Goal: Task Accomplishment & Management: Manage account settings

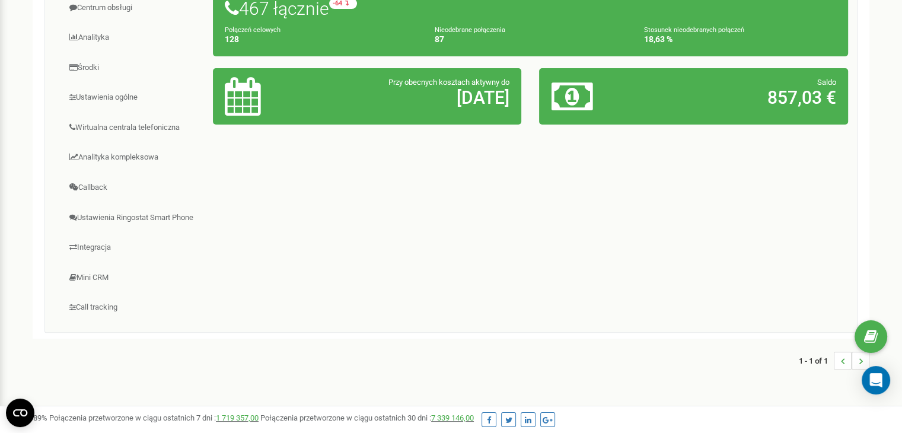
scroll to position [178, 0]
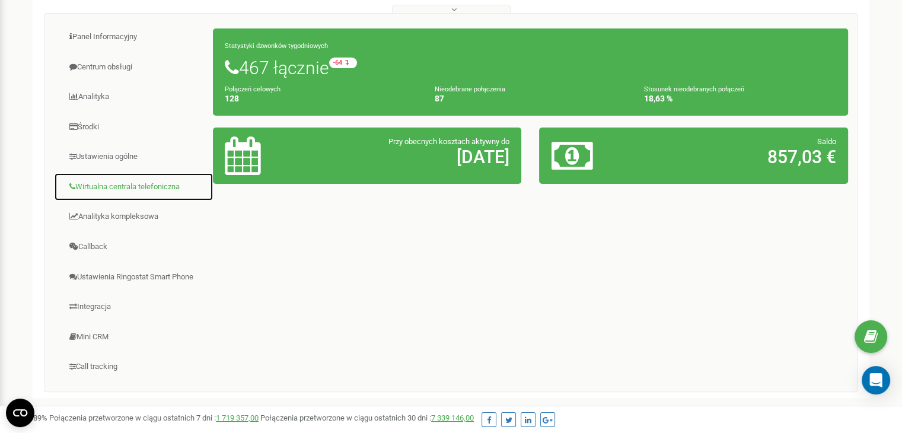
click at [140, 186] on link "Wirtualna centrala telefoniczna" at bounding box center [134, 187] width 160 height 29
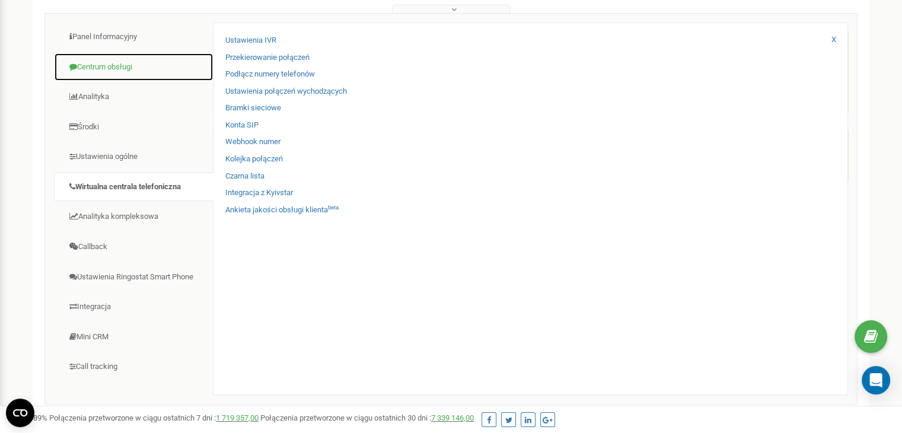
click at [114, 77] on link "Centrum obsługi" at bounding box center [134, 67] width 160 height 29
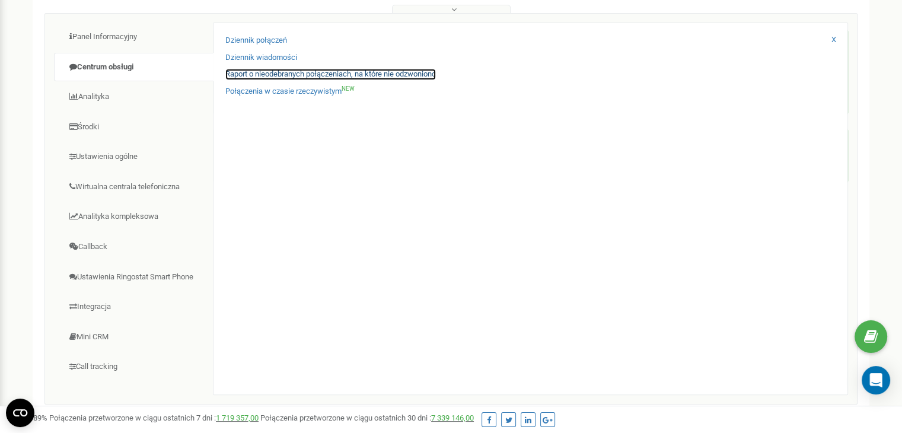
click at [281, 74] on link "Raport o nieodebranych połączeniach, na które nie odzwoniono" at bounding box center [330, 74] width 211 height 11
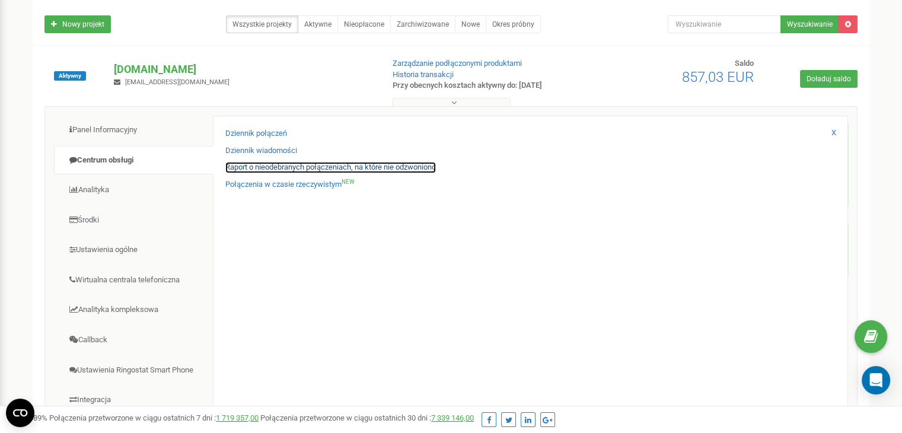
scroll to position [0, 0]
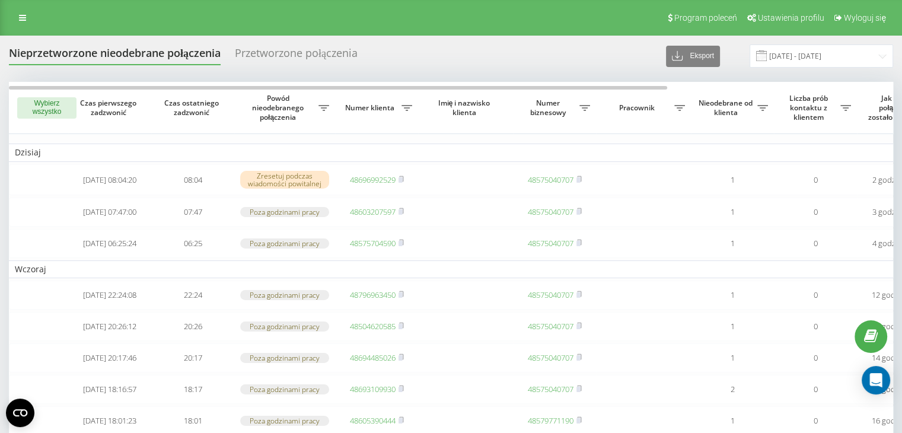
click at [37, 113] on button "Wybierz wszystko" at bounding box center [46, 107] width 59 height 21
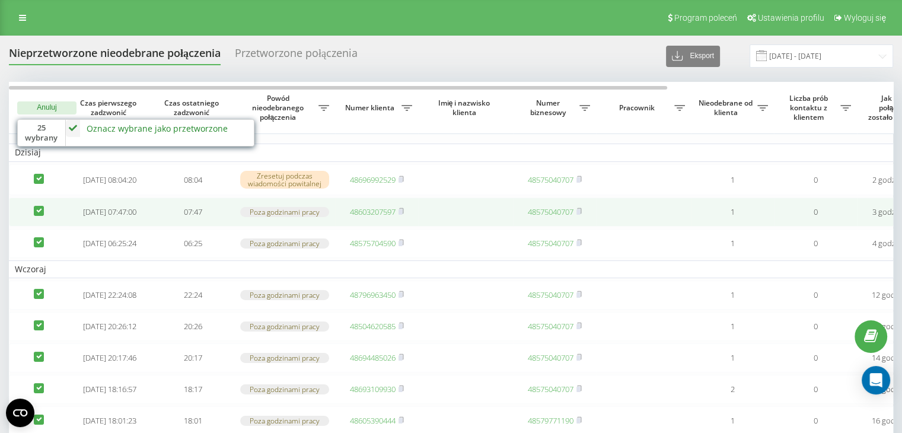
click at [32, 218] on td at bounding box center [38, 211] width 59 height 29
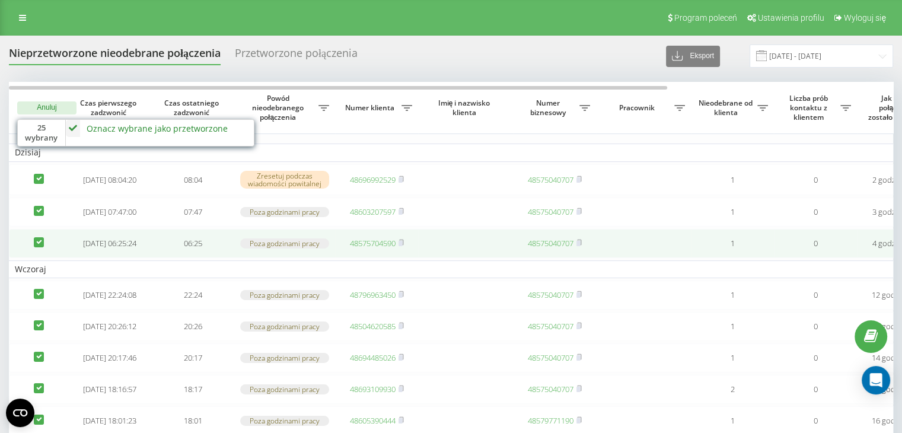
click at [39, 243] on td at bounding box center [38, 243] width 59 height 29
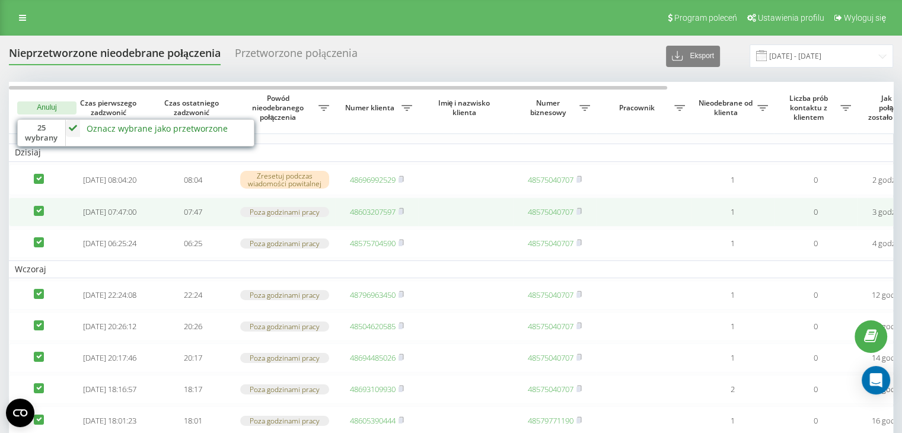
click at [34, 208] on td at bounding box center [38, 211] width 59 height 29
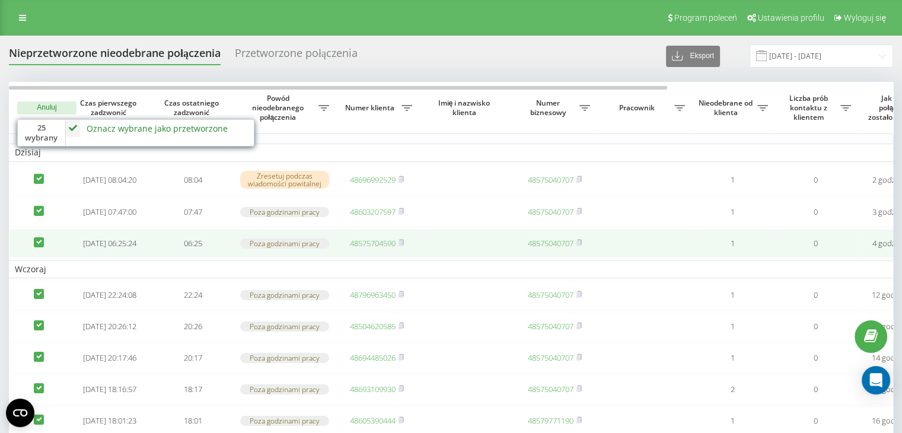
click at [34, 237] on label at bounding box center [39, 237] width 10 height 0
checkbox input "false"
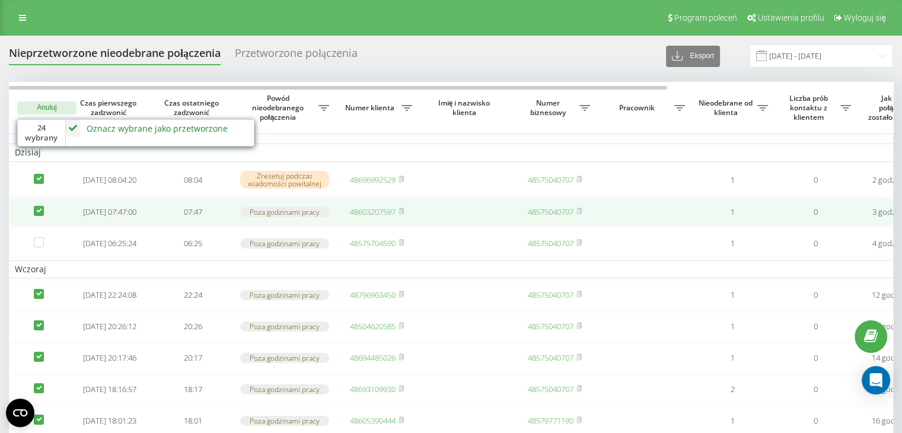
click at [43, 206] on label at bounding box center [39, 206] width 10 height 0
checkbox input "false"
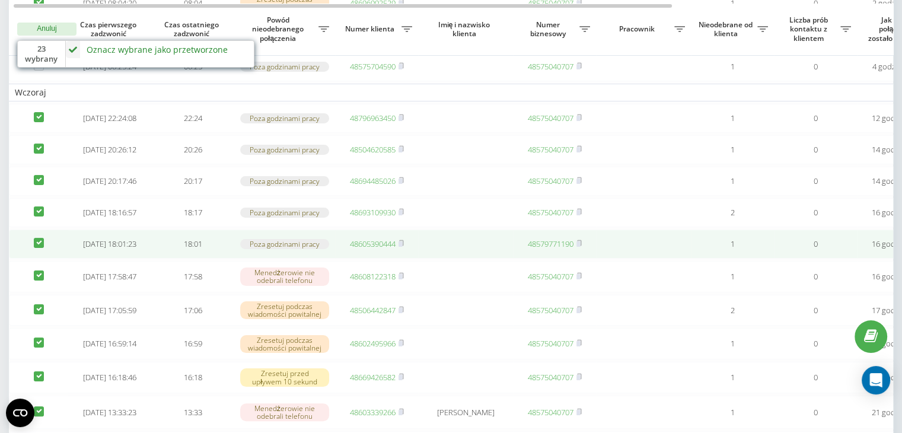
scroll to position [178, 0]
click at [43, 237] on label at bounding box center [39, 237] width 10 height 0
checkbox input "false"
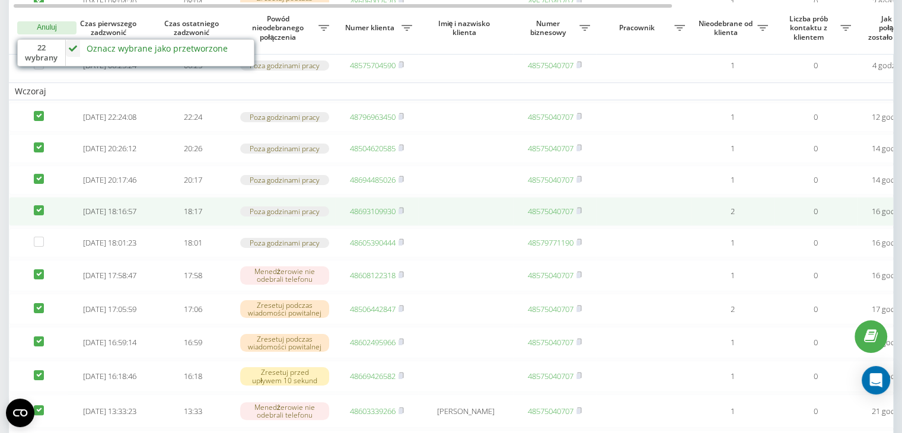
click at [34, 225] on td at bounding box center [38, 211] width 59 height 29
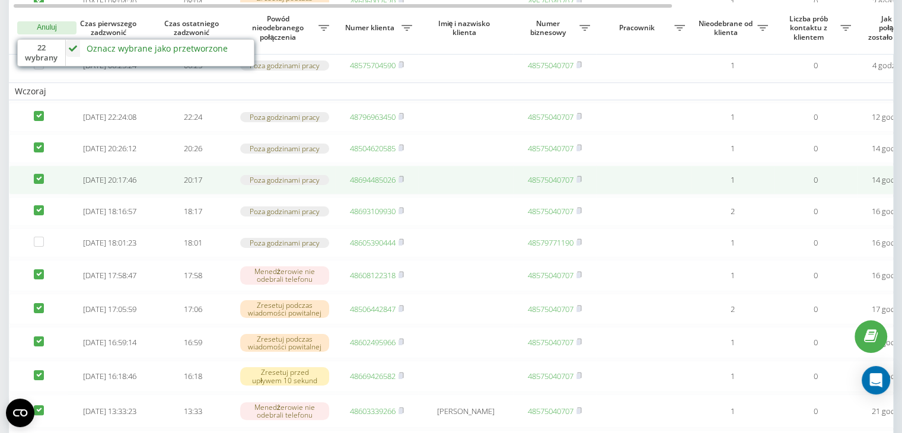
click at [38, 174] on label at bounding box center [39, 174] width 10 height 0
checkbox input "false"
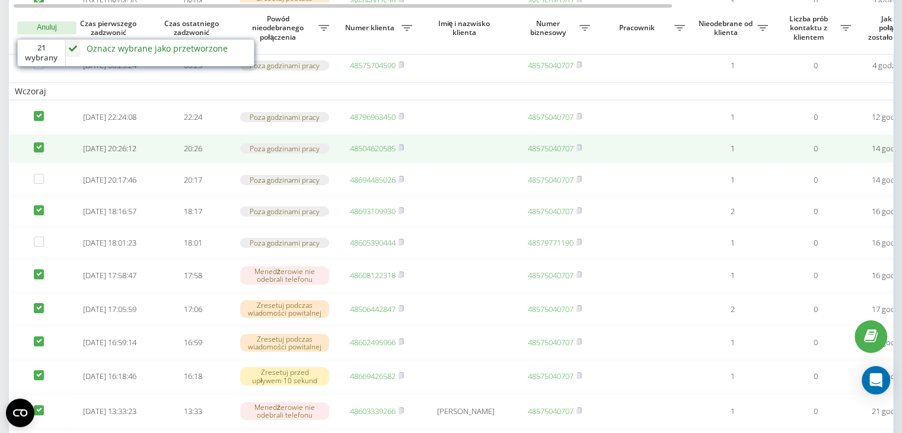
click at [38, 142] on label at bounding box center [39, 142] width 10 height 0
checkbox input "false"
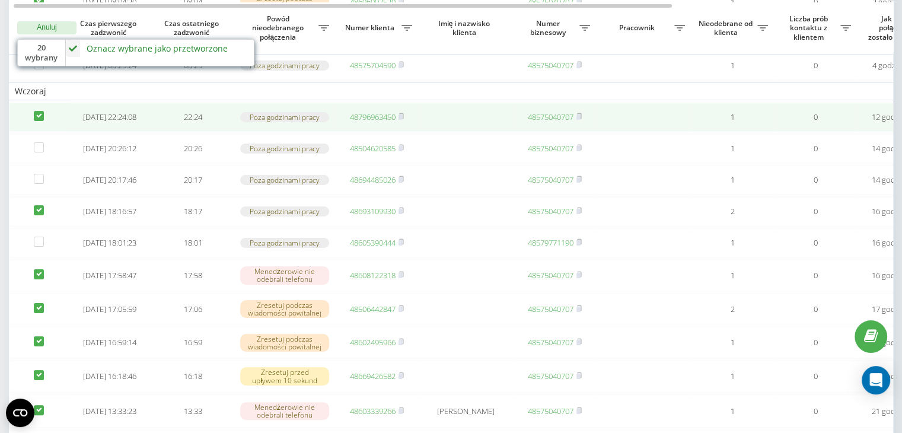
click at [40, 111] on label at bounding box center [39, 111] width 10 height 0
checkbox input "false"
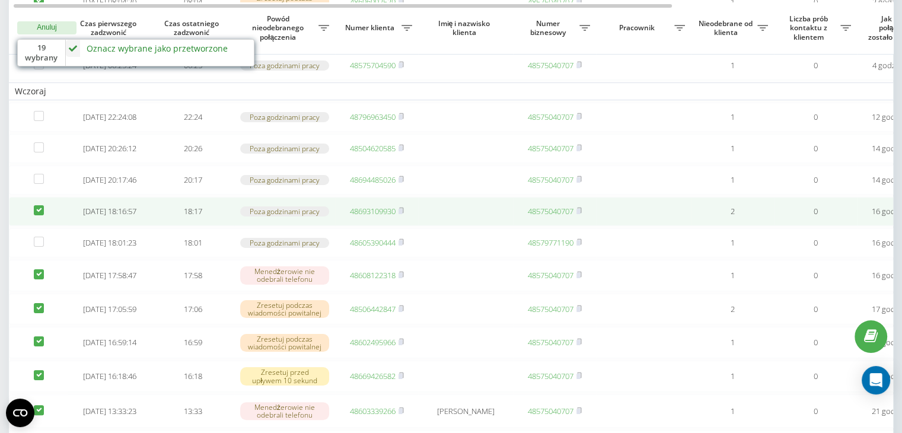
click at [40, 226] on td at bounding box center [38, 211] width 59 height 29
click at [42, 205] on label at bounding box center [39, 205] width 10 height 0
checkbox input "false"
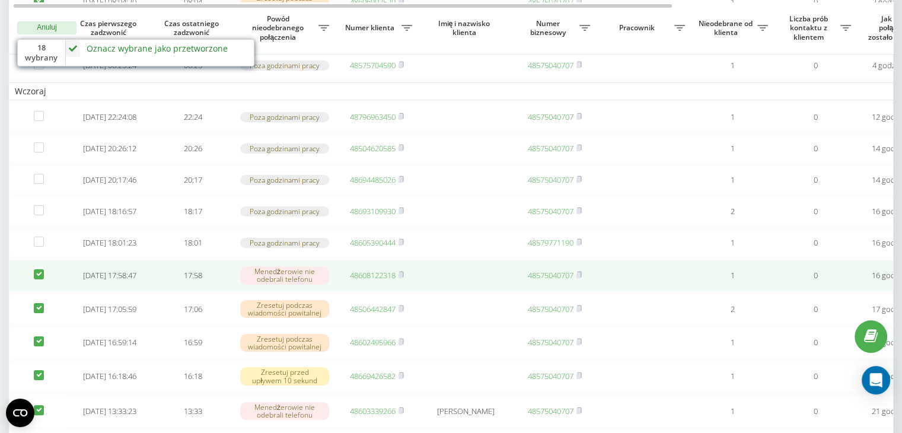
click at [37, 269] on label at bounding box center [39, 269] width 10 height 0
checkbox input "false"
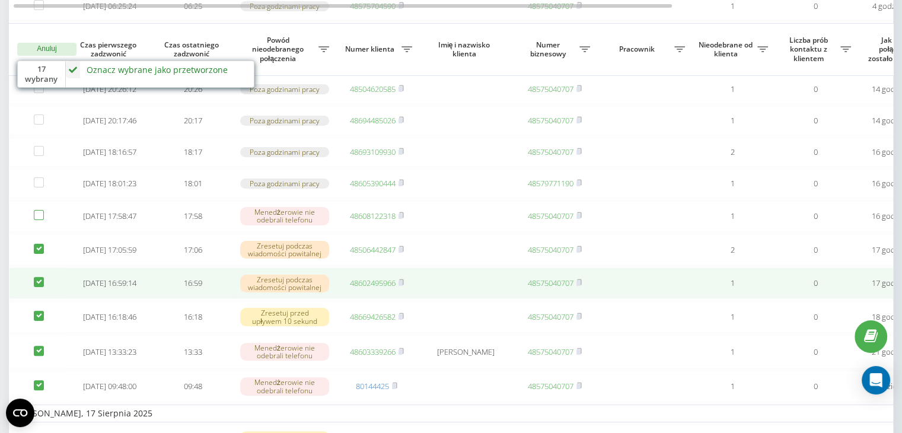
scroll to position [297, 0]
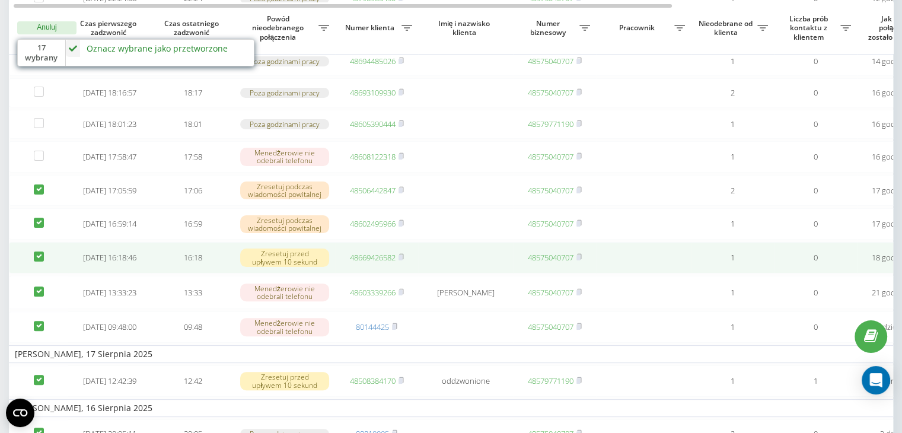
click at [37, 251] on label at bounding box center [39, 251] width 10 height 0
checkbox input "false"
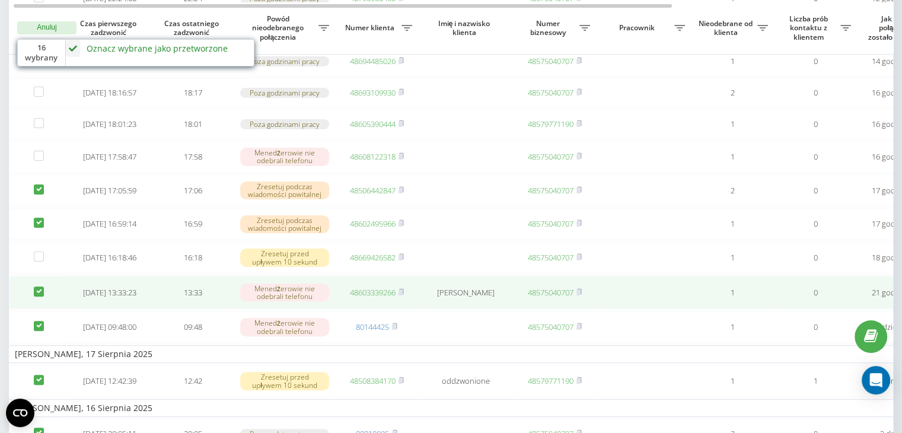
click at [34, 286] on label at bounding box center [39, 286] width 10 height 0
checkbox input "false"
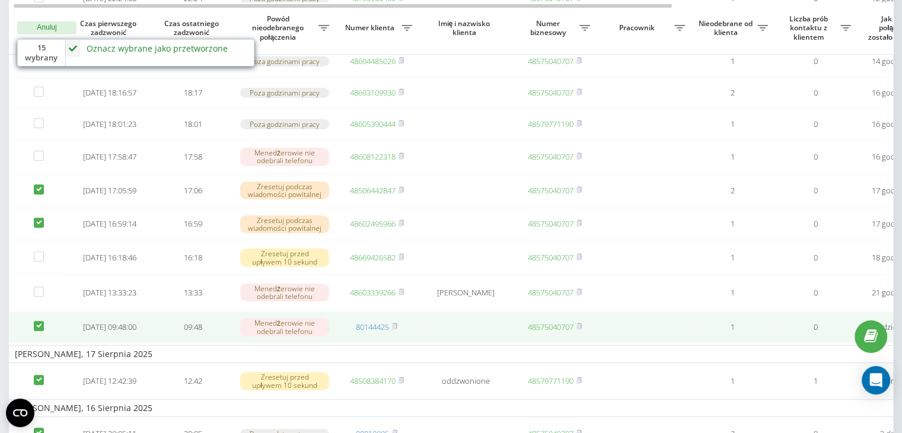
click at [42, 321] on label at bounding box center [39, 321] width 10 height 0
checkbox input "false"
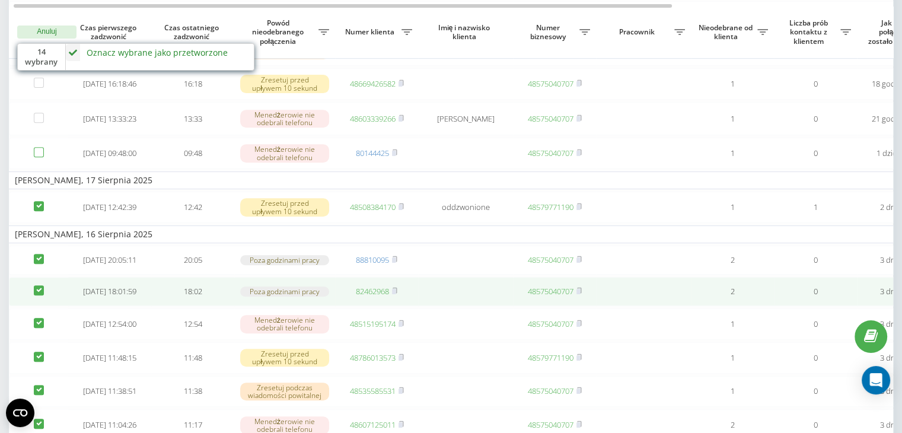
scroll to position [474, 0]
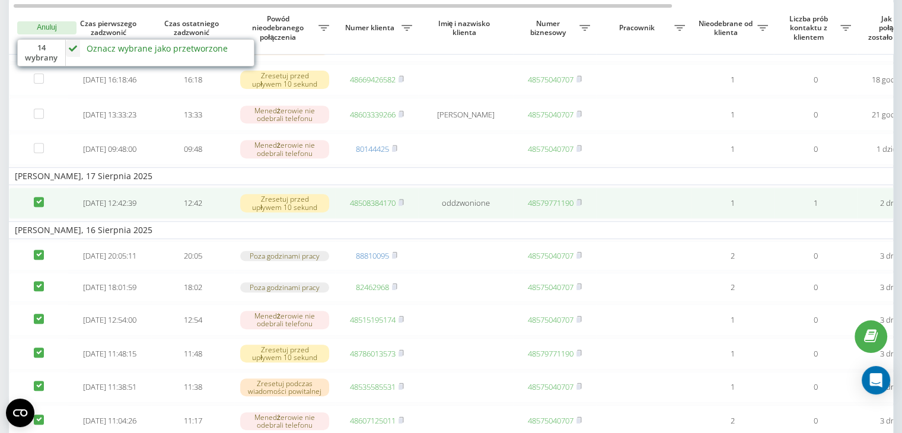
click at [40, 197] on label at bounding box center [39, 197] width 10 height 0
checkbox input "false"
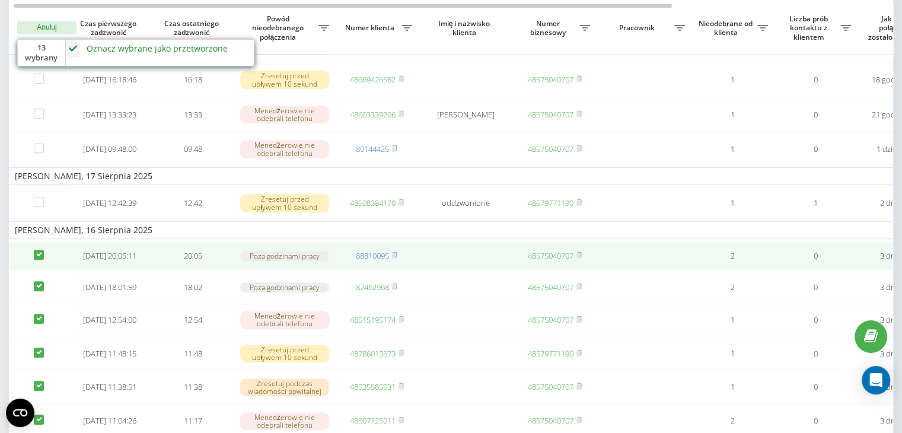
click at [44, 270] on td at bounding box center [38, 255] width 59 height 29
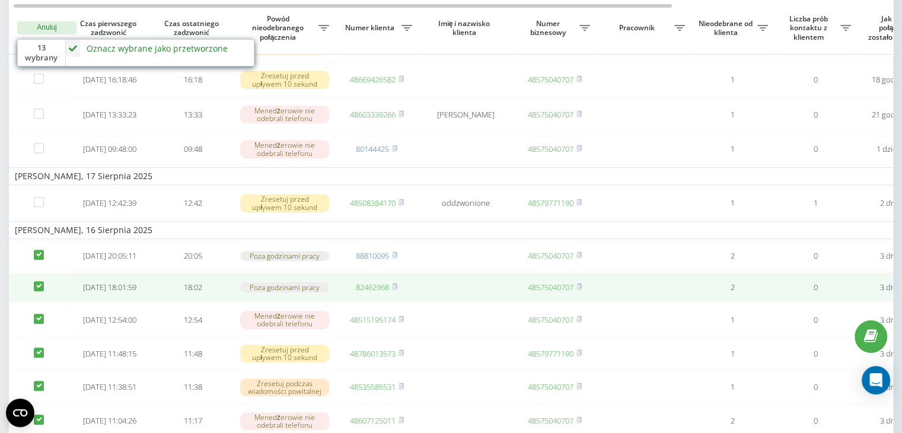
click at [43, 281] on label at bounding box center [39, 281] width 10 height 0
checkbox input "false"
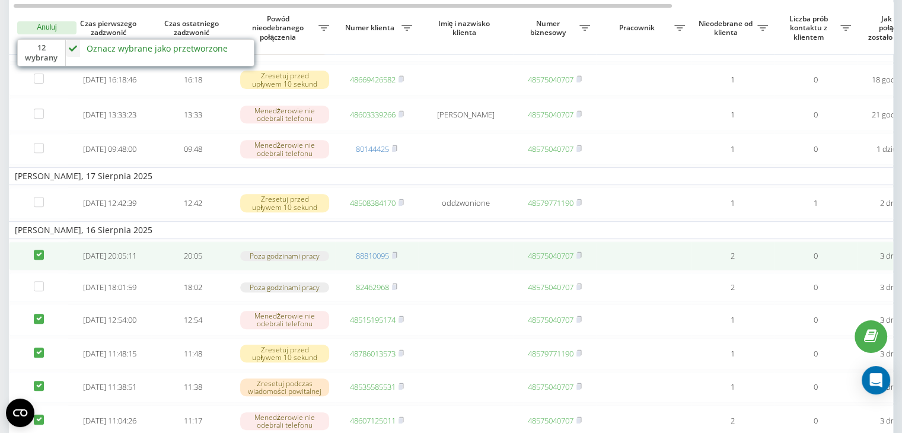
click at [37, 270] on td at bounding box center [38, 255] width 59 height 29
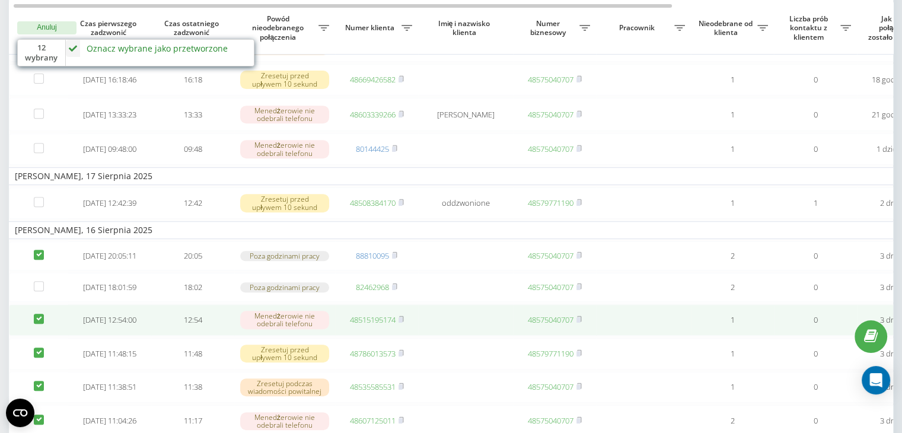
click at [39, 314] on label at bounding box center [39, 314] width 10 height 0
checkbox input "false"
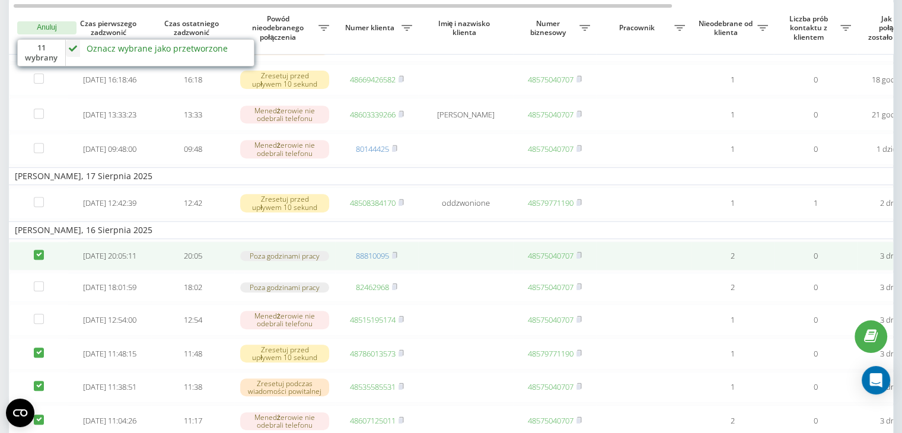
click at [31, 270] on td at bounding box center [38, 255] width 59 height 29
click at [36, 270] on td at bounding box center [38, 255] width 59 height 29
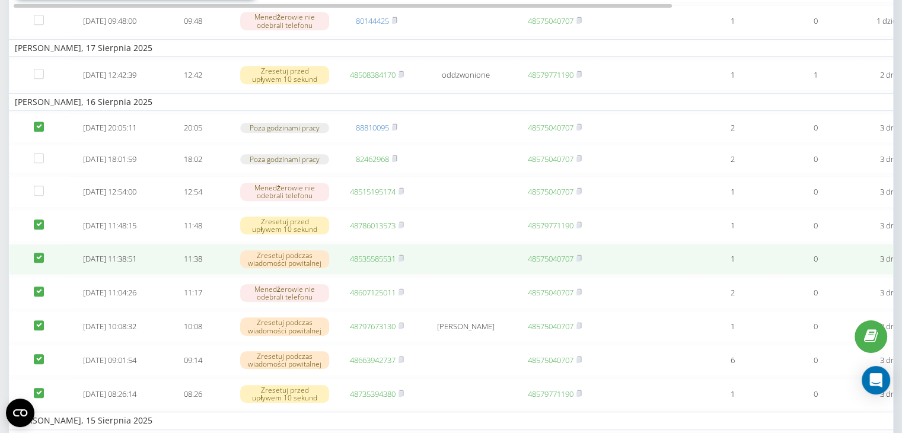
scroll to position [652, 0]
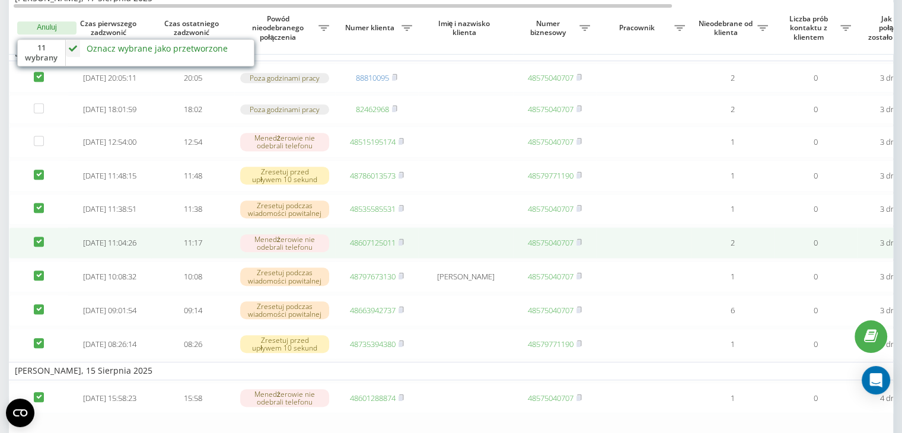
click at [42, 237] on label at bounding box center [39, 237] width 10 height 0
checkbox input "false"
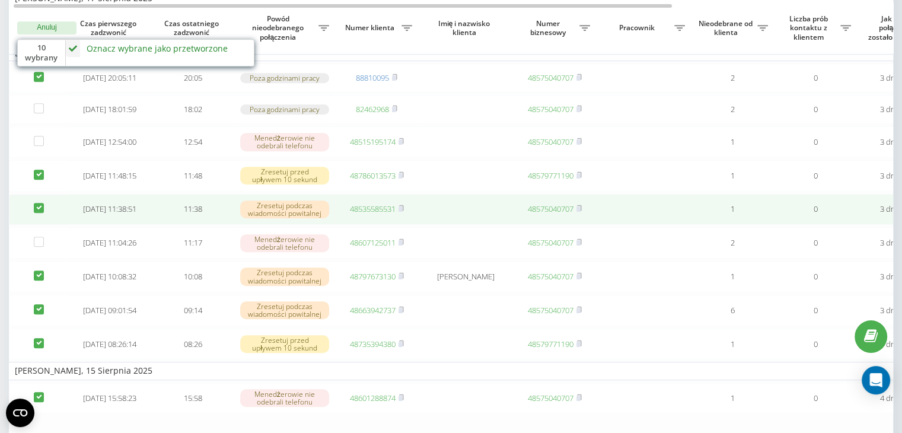
click at [37, 225] on td at bounding box center [38, 209] width 59 height 31
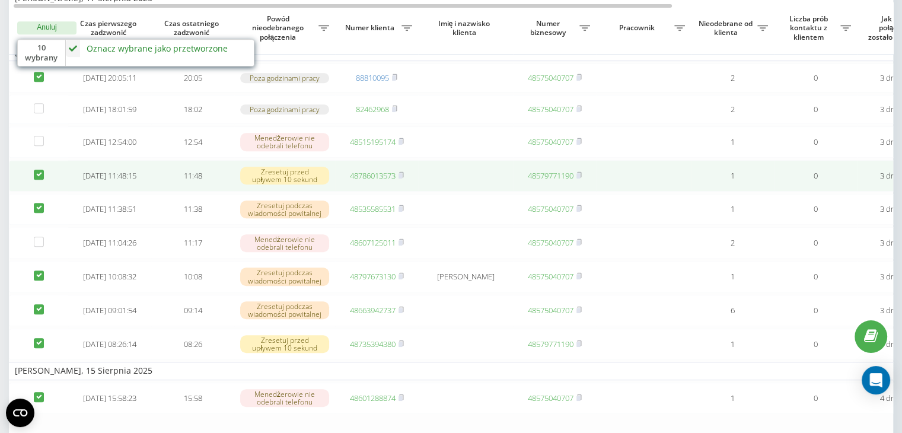
click at [36, 192] on td at bounding box center [38, 175] width 59 height 31
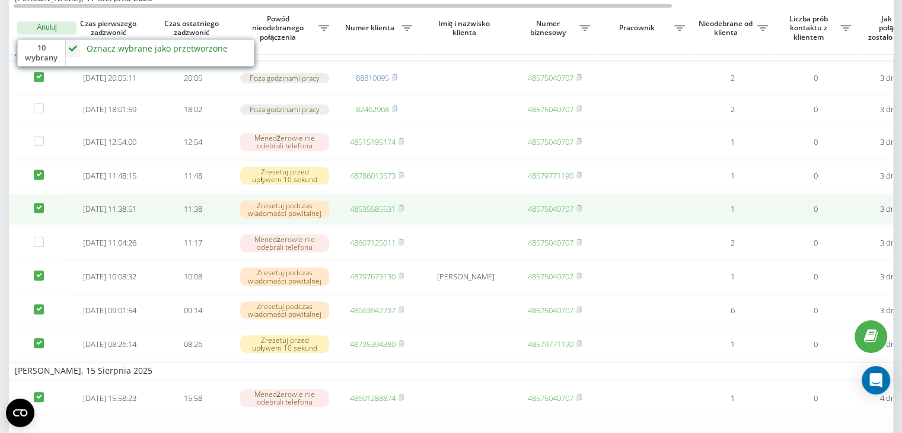
click at [32, 225] on td at bounding box center [38, 209] width 59 height 31
click at [34, 203] on label at bounding box center [39, 203] width 10 height 0
checkbox input "false"
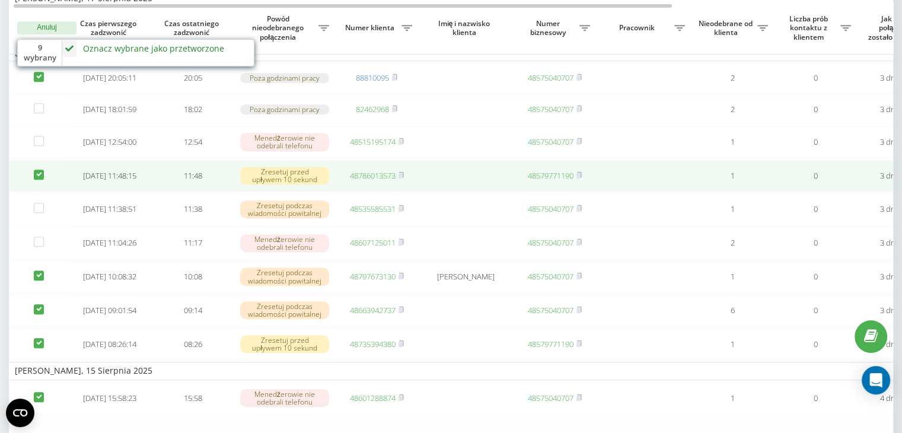
click at [41, 192] on td at bounding box center [38, 175] width 59 height 31
click at [38, 170] on label at bounding box center [39, 170] width 10 height 0
checkbox input "false"
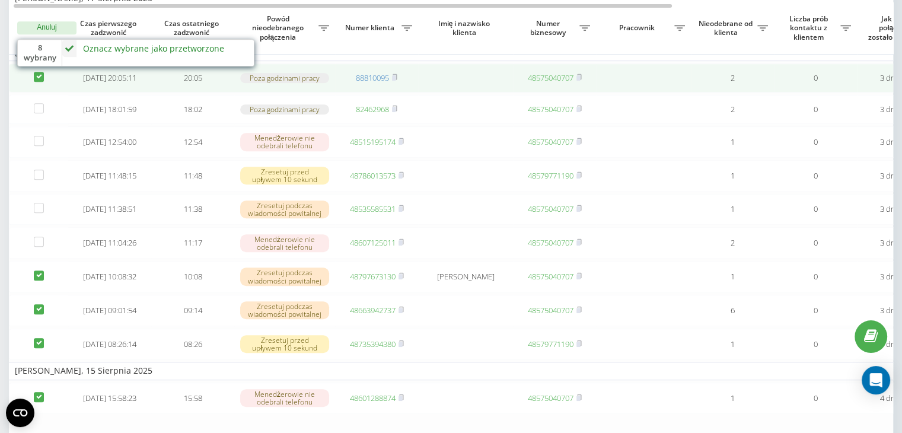
click at [37, 72] on label at bounding box center [39, 72] width 10 height 0
checkbox input "false"
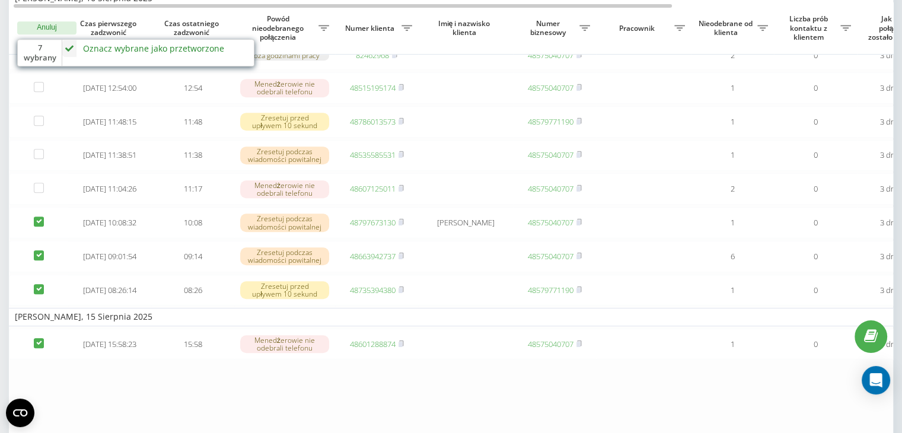
scroll to position [712, 0]
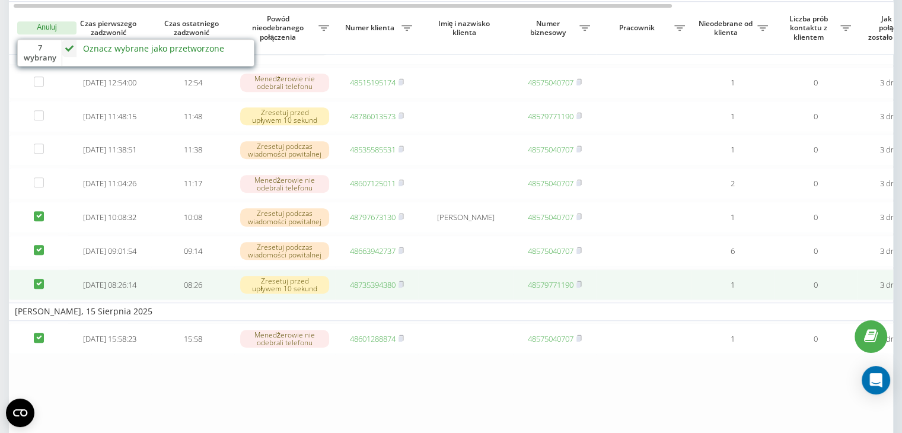
click at [36, 279] on label at bounding box center [39, 279] width 10 height 0
checkbox input "false"
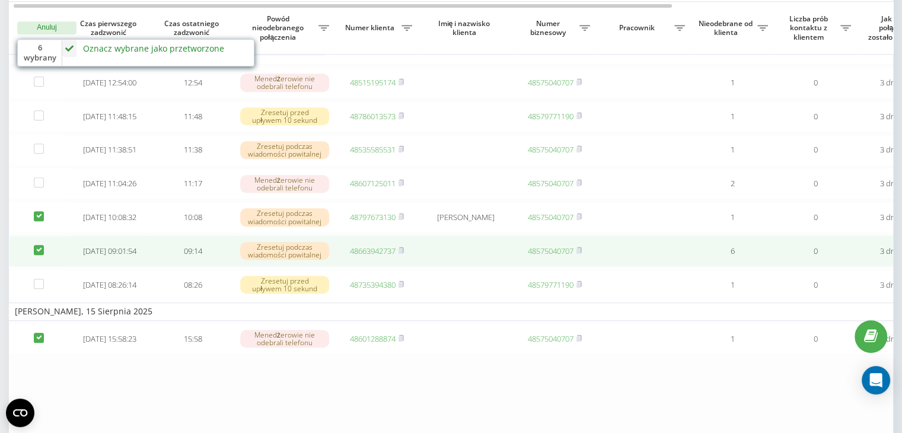
click at [37, 245] on label at bounding box center [39, 245] width 10 height 0
checkbox input "false"
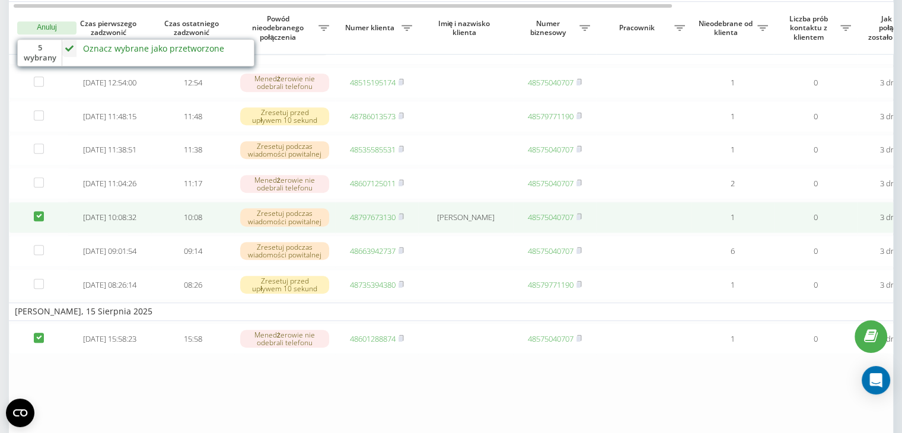
click at [36, 211] on label at bounding box center [39, 211] width 10 height 0
checkbox input "false"
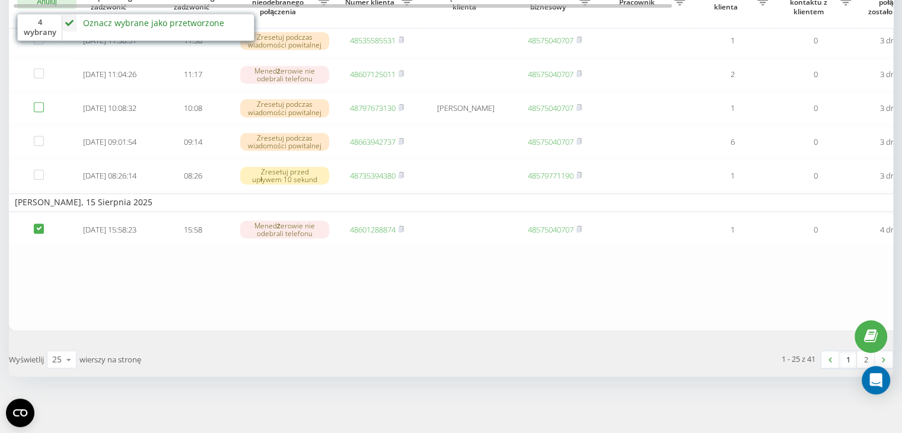
scroll to position [883, 0]
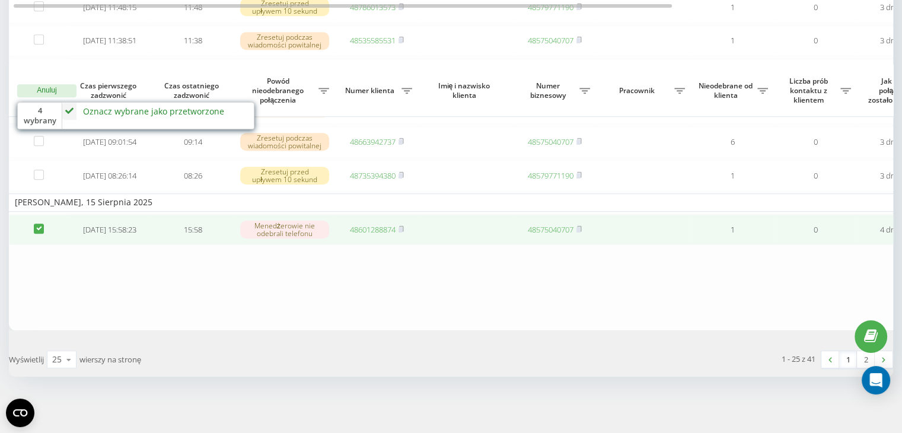
click at [41, 224] on label at bounding box center [39, 224] width 10 height 0
checkbox input "false"
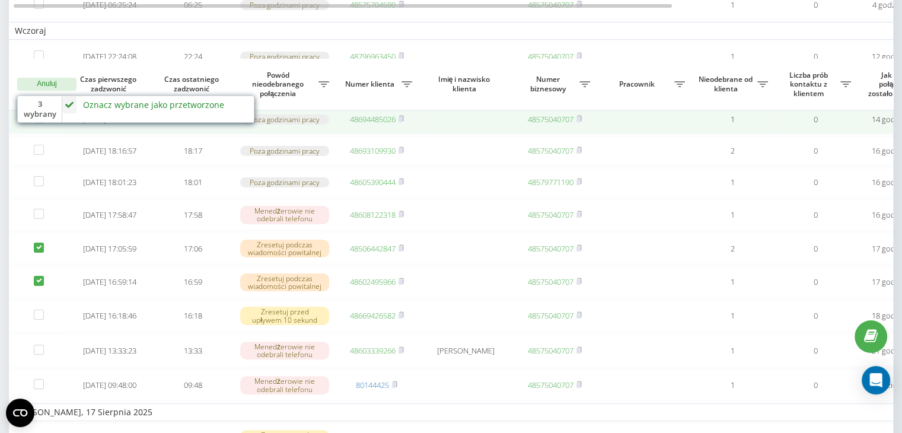
scroll to position [231, 0]
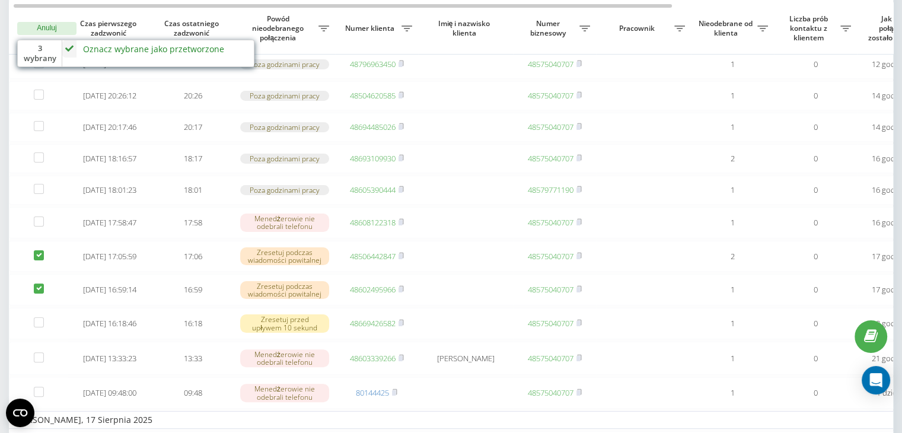
click at [144, 46] on div "Oznacz wybrane jako przetworzone" at bounding box center [153, 48] width 141 height 11
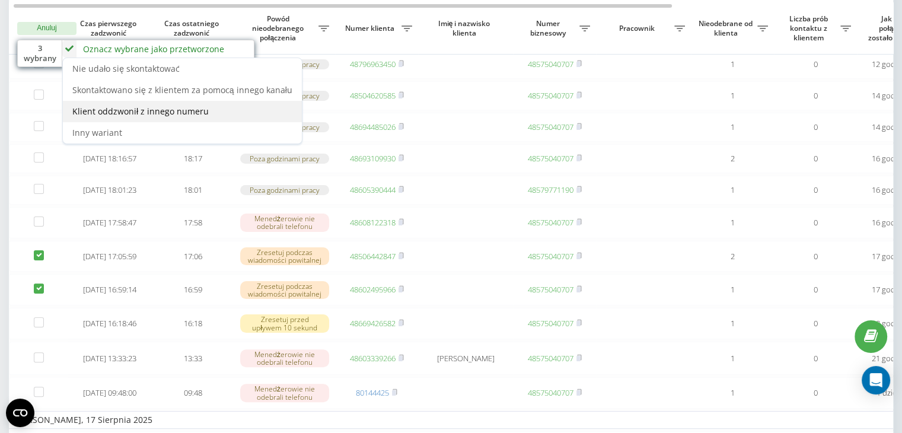
click at [180, 115] on span "Klient oddzwonił z innego numeru" at bounding box center [140, 111] width 136 height 11
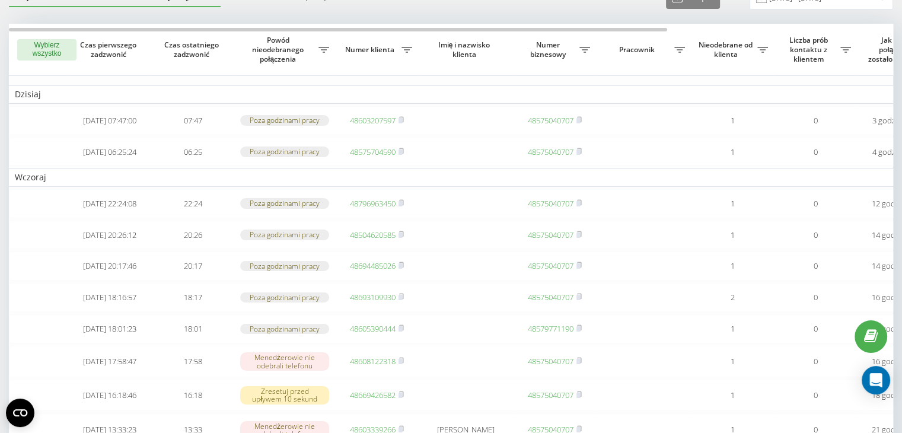
scroll to position [0, 0]
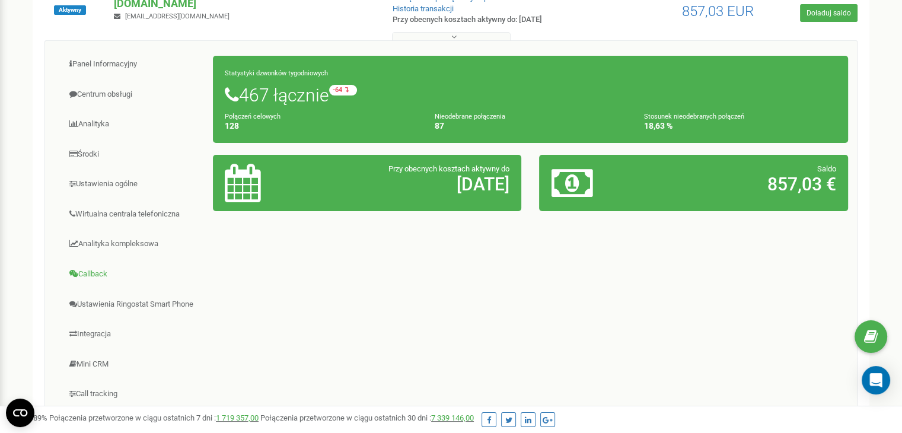
scroll to position [178, 0]
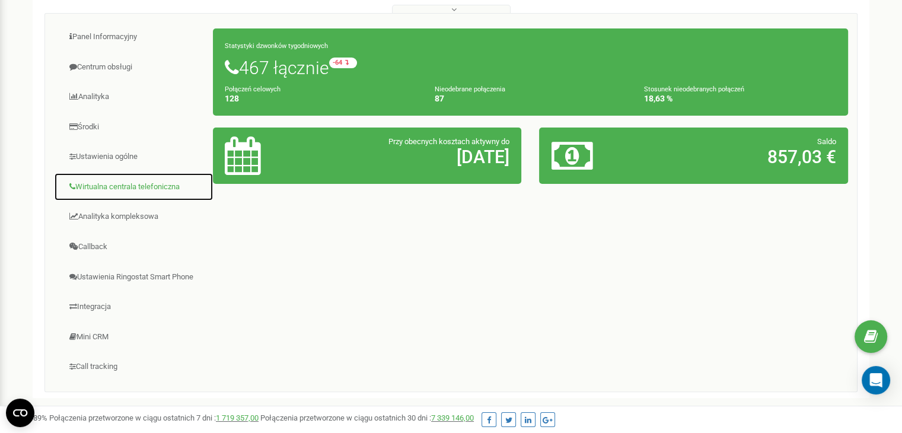
click at [91, 187] on link "Wirtualna centrala telefoniczna" at bounding box center [134, 187] width 160 height 29
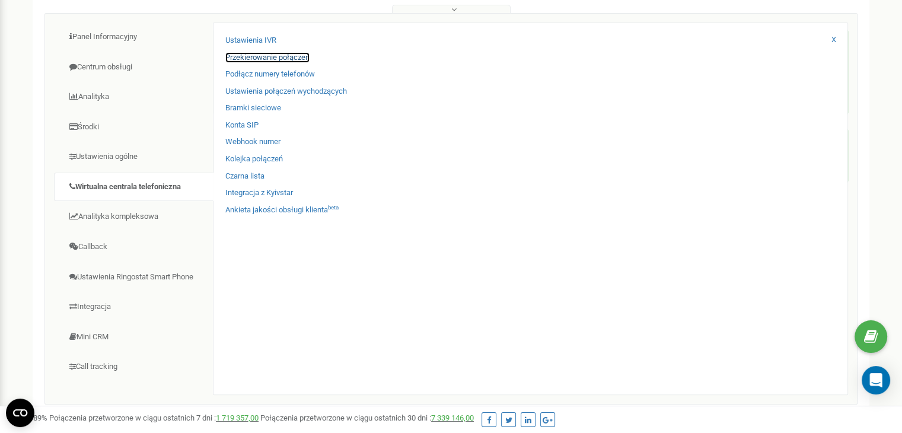
click at [254, 60] on link "Przekierowanie połączeń" at bounding box center [267, 57] width 84 height 11
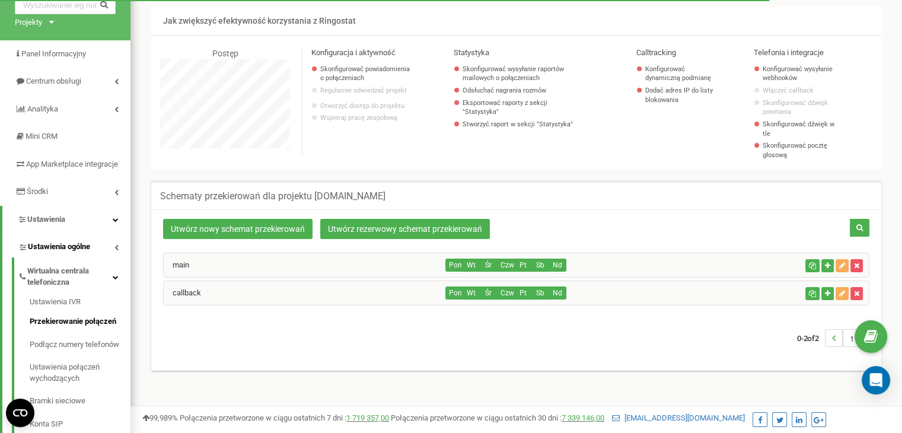
scroll to position [119, 0]
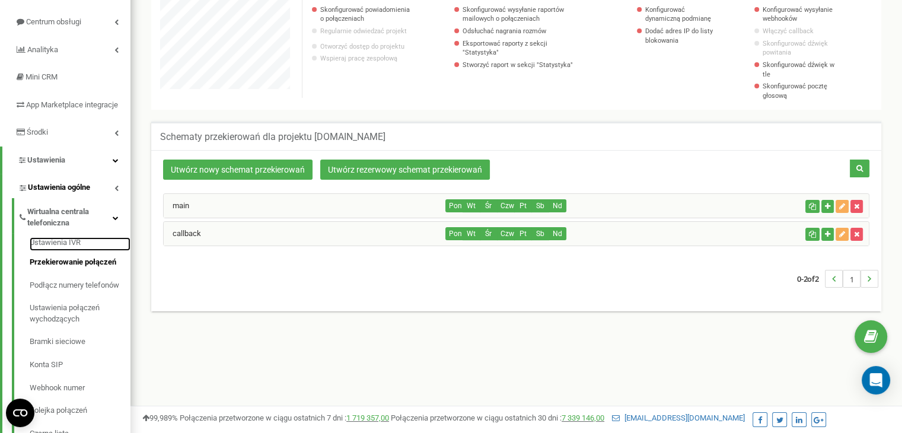
click at [77, 251] on link "Ustawienia IVR" at bounding box center [80, 244] width 101 height 14
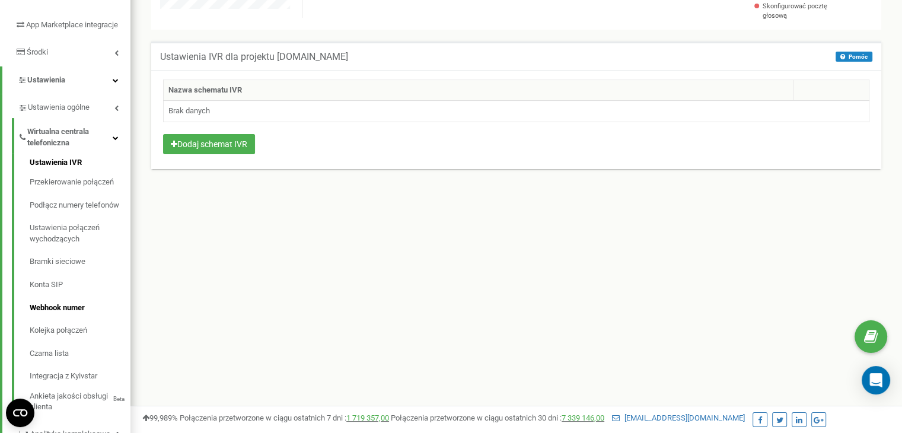
scroll to position [178, 0]
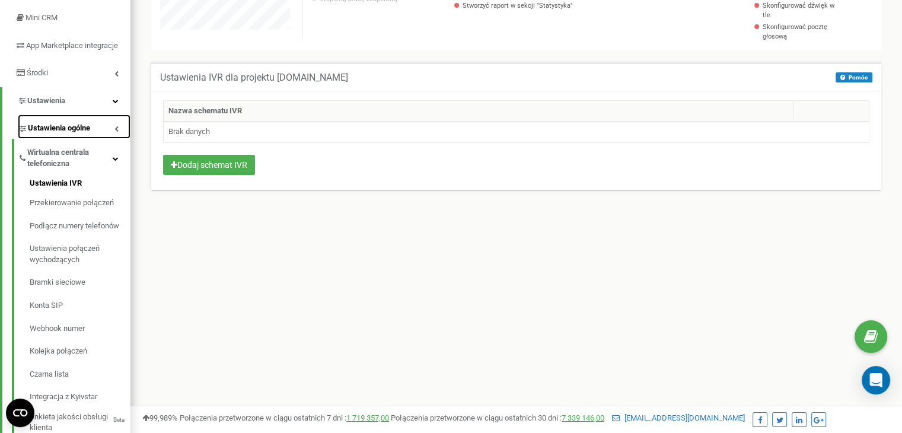
click at [51, 134] on span "Ustawienia ogólne" at bounding box center [59, 128] width 62 height 11
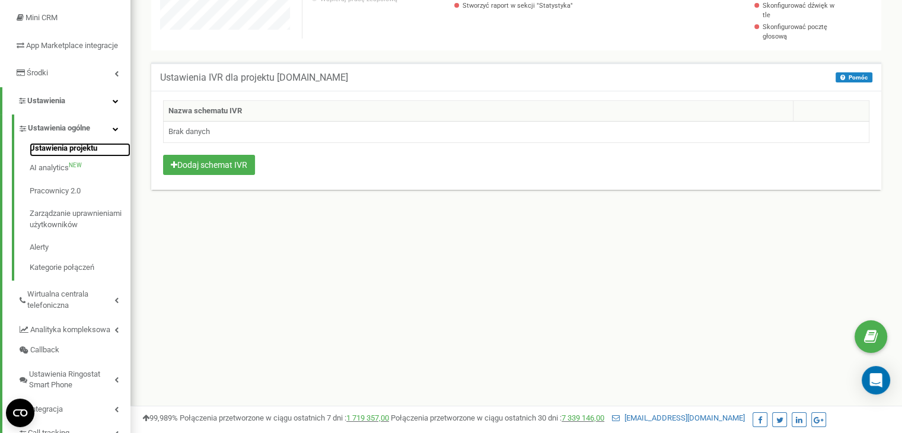
click at [55, 155] on link "Ustawienia projektu" at bounding box center [80, 150] width 101 height 14
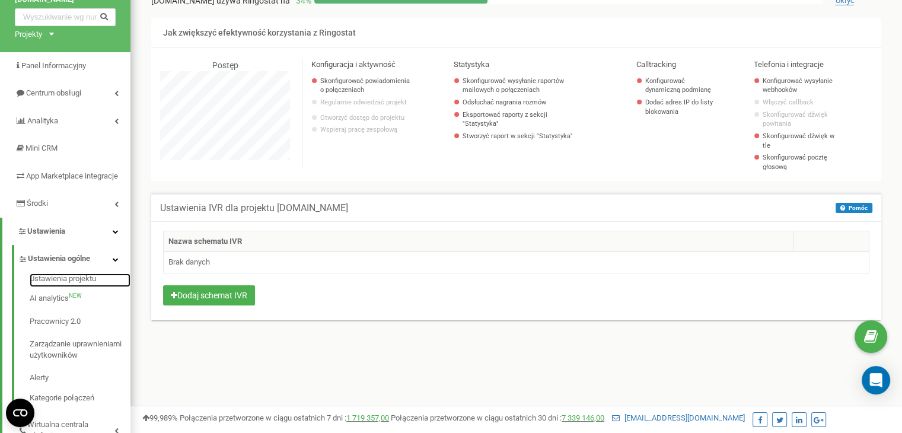
scroll to position [0, 0]
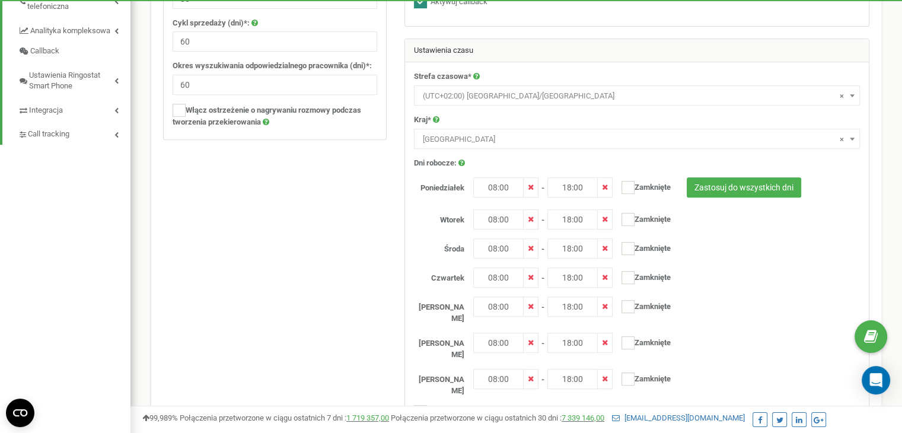
scroll to position [534, 0]
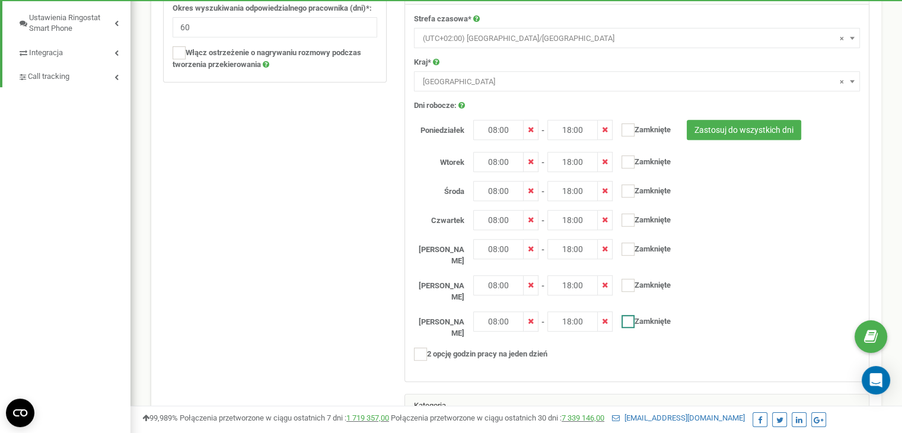
drag, startPoint x: 630, startPoint y: 311, endPoint x: 626, endPoint y: 301, distance: 10.1
click at [628, 315] on ins at bounding box center [628, 321] width 13 height 13
checkbox input "true"
click at [634, 279] on ins at bounding box center [628, 285] width 13 height 13
checkbox input "true"
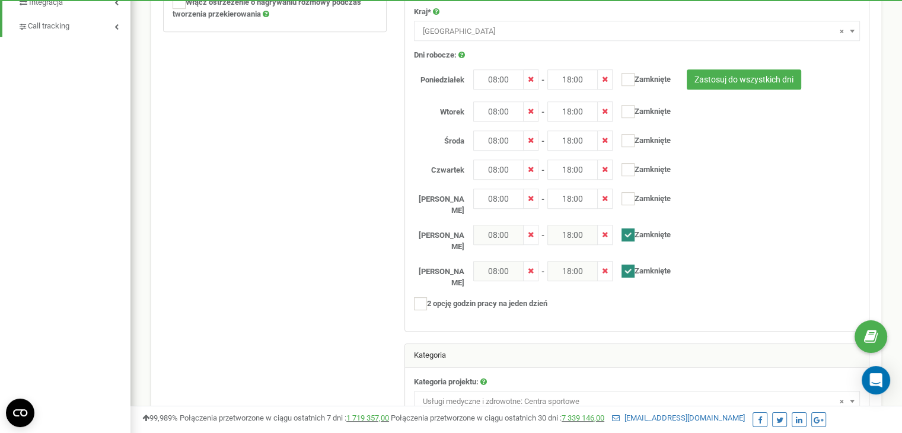
scroll to position [653, 0]
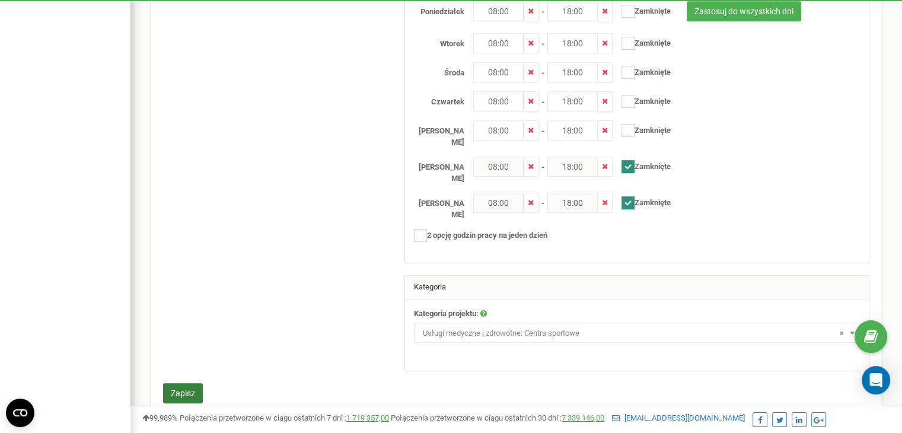
click at [174, 383] on button "Zapisz" at bounding box center [183, 393] width 40 height 20
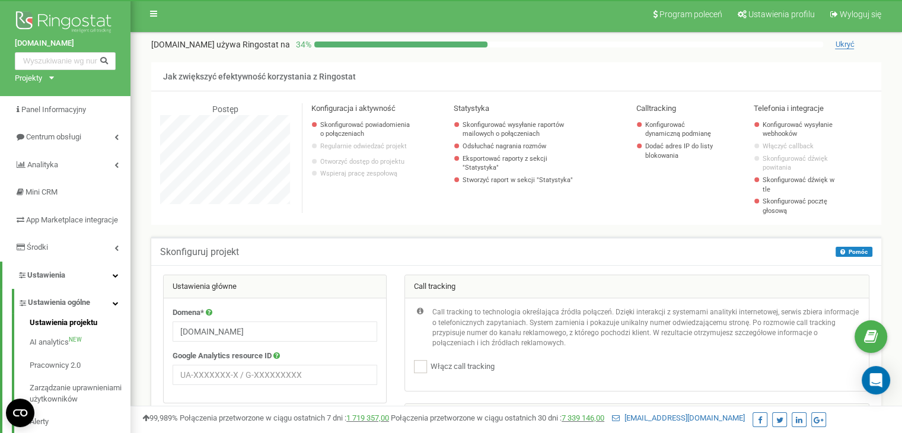
scroll to position [1, 0]
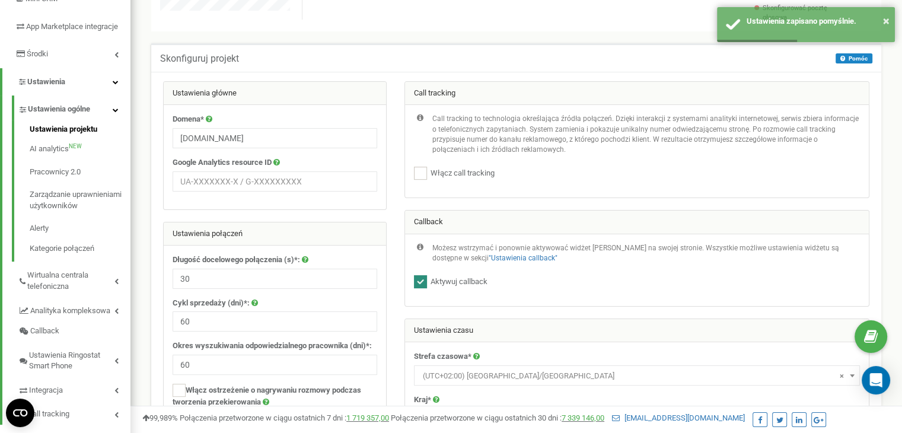
scroll to position [178, 0]
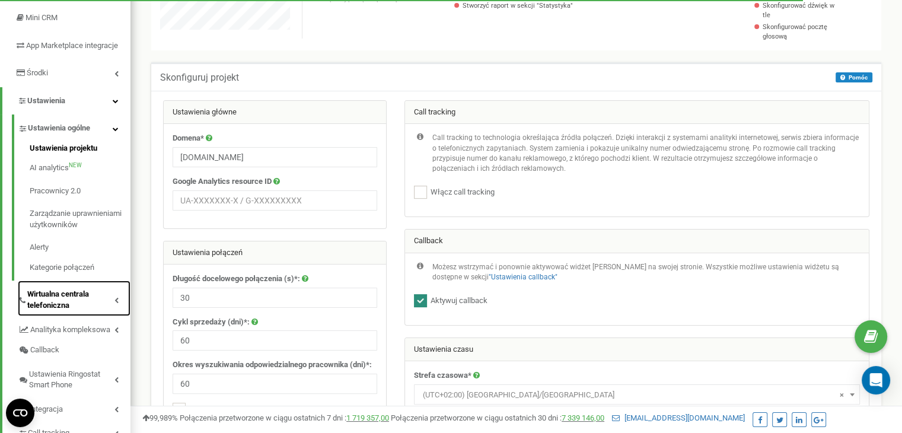
click at [70, 311] on span "Wirtualna centrala telefoniczna" at bounding box center [70, 300] width 87 height 22
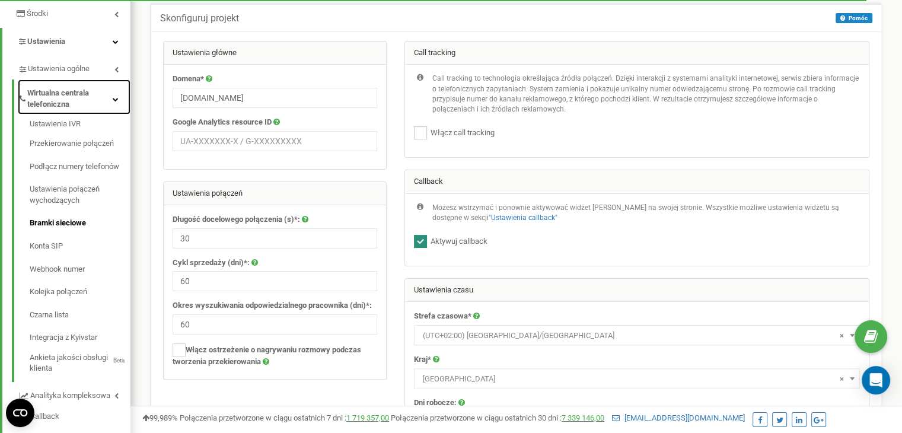
scroll to position [297, 0]
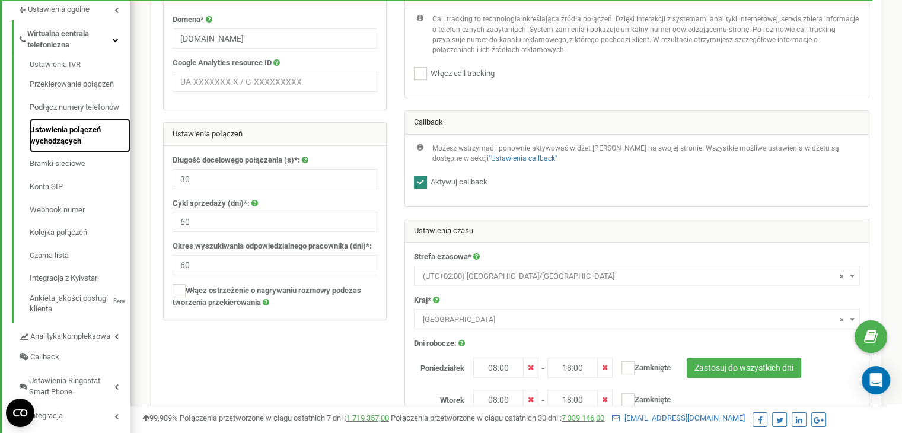
click at [60, 147] on link "Ustawienia połączeń wychodzących" at bounding box center [80, 136] width 101 height 34
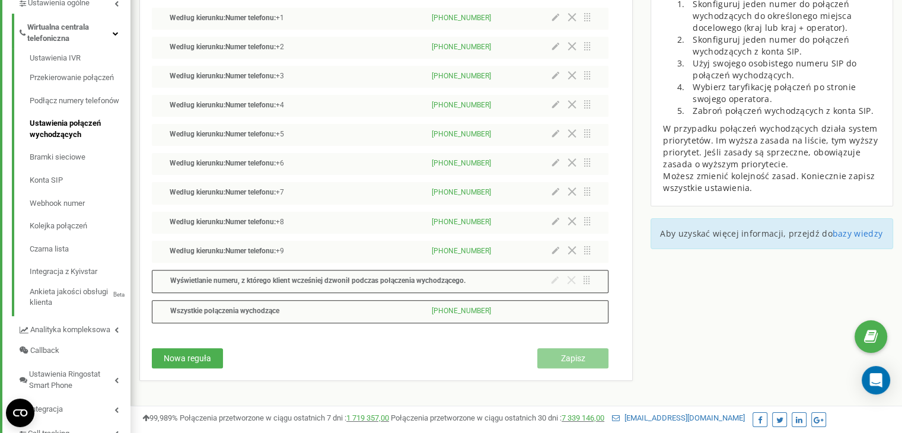
scroll to position [244, 0]
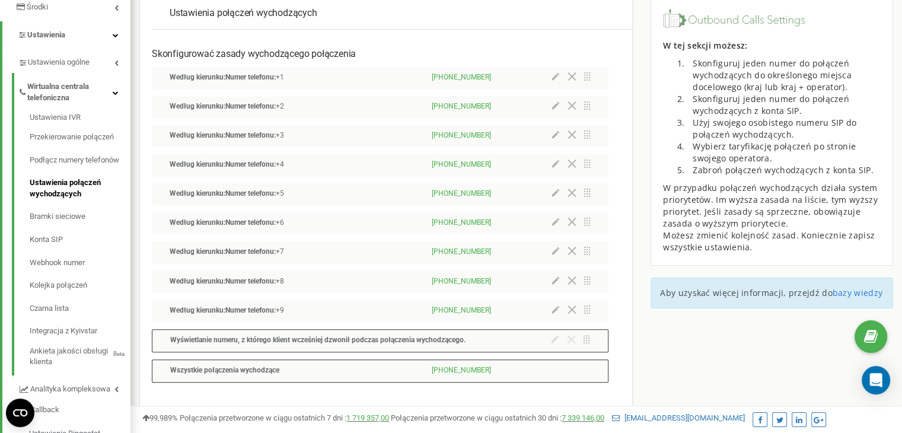
click at [248, 82] on p "Według kierunku: Numer telefonu: +1" at bounding box center [271, 77] width 202 height 11
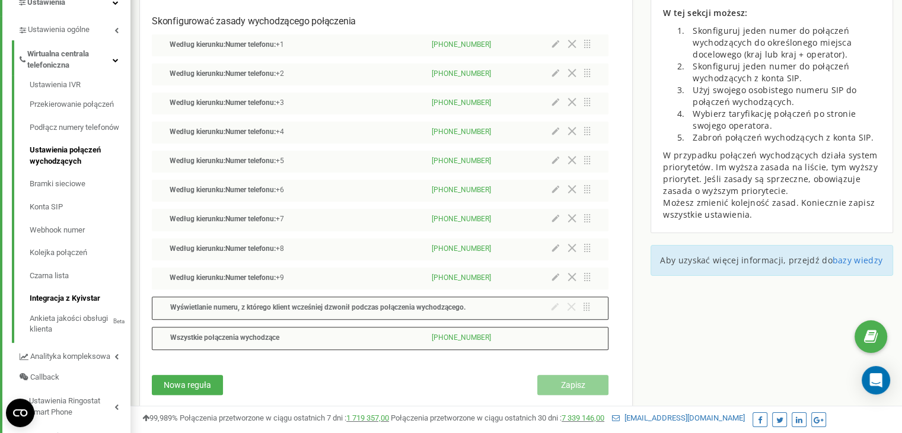
scroll to position [303, 0]
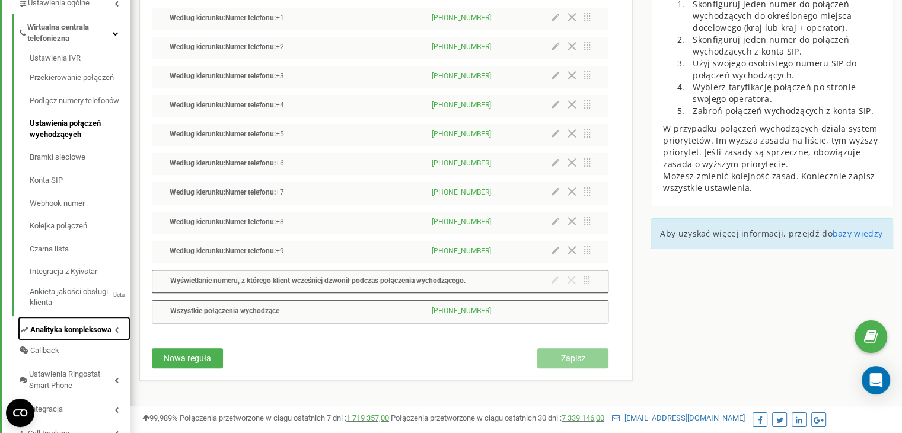
click at [79, 336] on span "Analityka kompleksowa" at bounding box center [70, 329] width 81 height 11
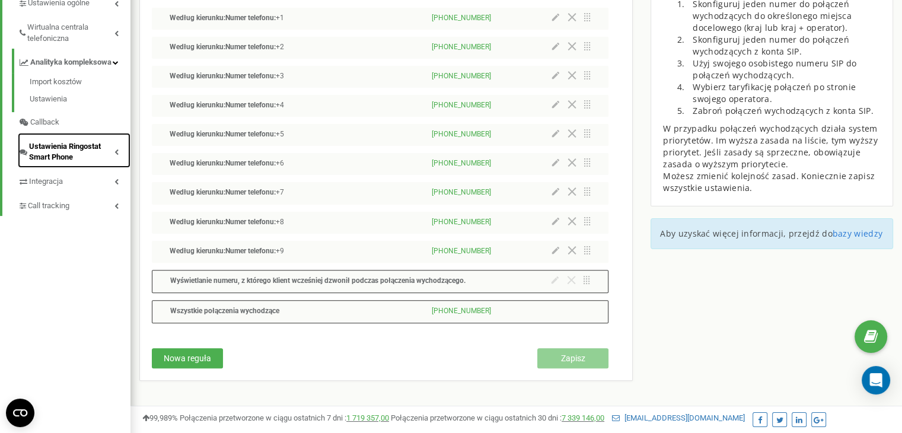
click at [80, 152] on span "Ustawienia Ringostat Smart Phone" at bounding box center [71, 152] width 85 height 22
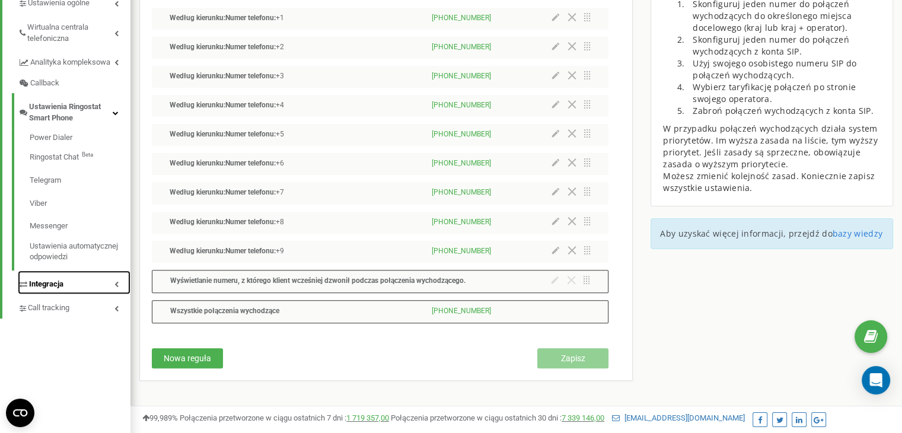
click at [72, 292] on link "Integracja" at bounding box center [74, 282] width 113 height 24
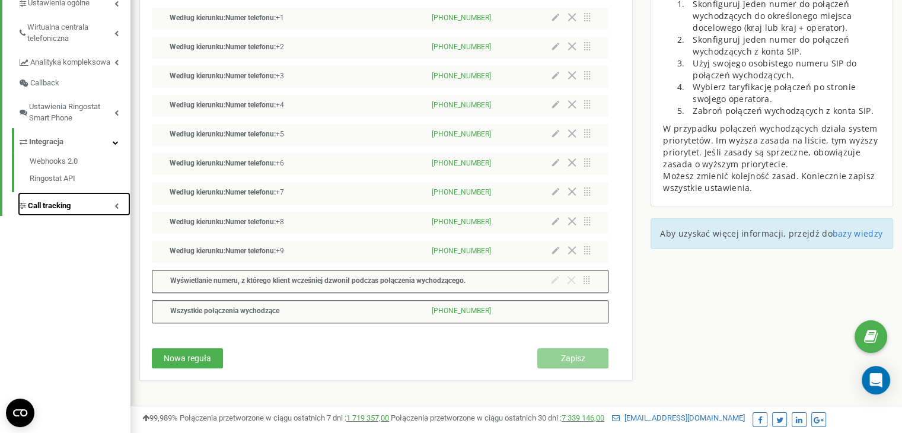
click at [69, 212] on span "Call tracking" at bounding box center [49, 205] width 43 height 11
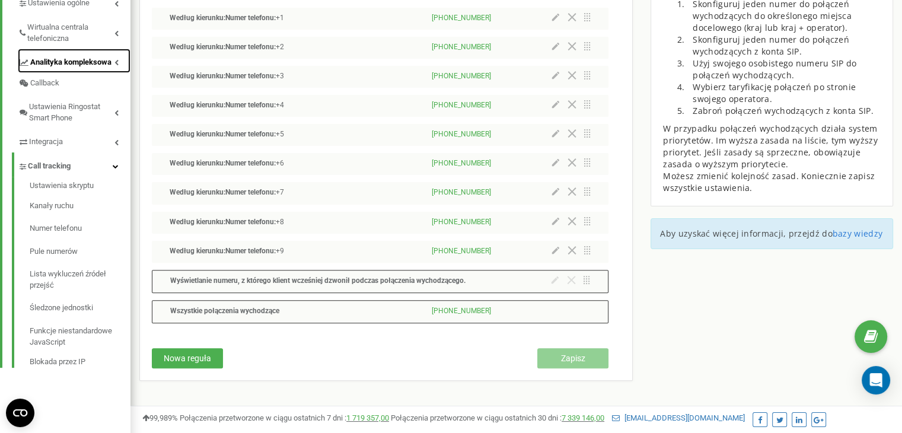
click at [59, 68] on span "Analityka kompleksowa" at bounding box center [70, 62] width 81 height 11
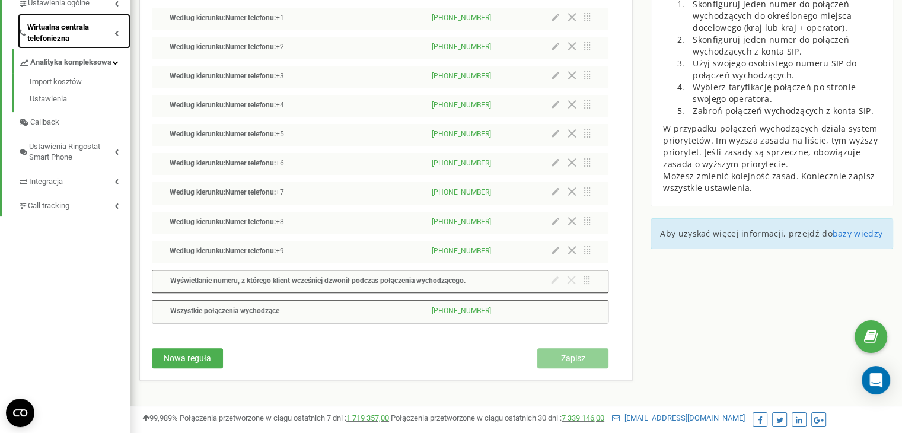
click at [58, 44] on span "Wirtualna centrala telefoniczna" at bounding box center [70, 33] width 87 height 22
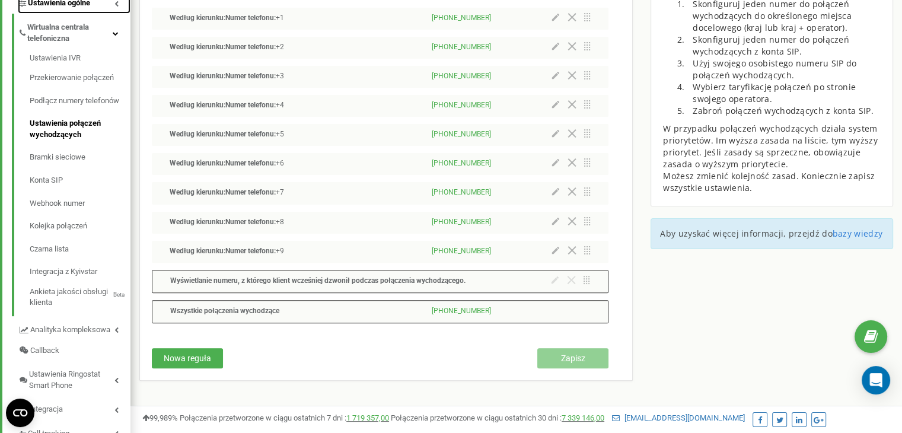
click at [56, 14] on link "Ustawienia ogólne" at bounding box center [74, 1] width 113 height 24
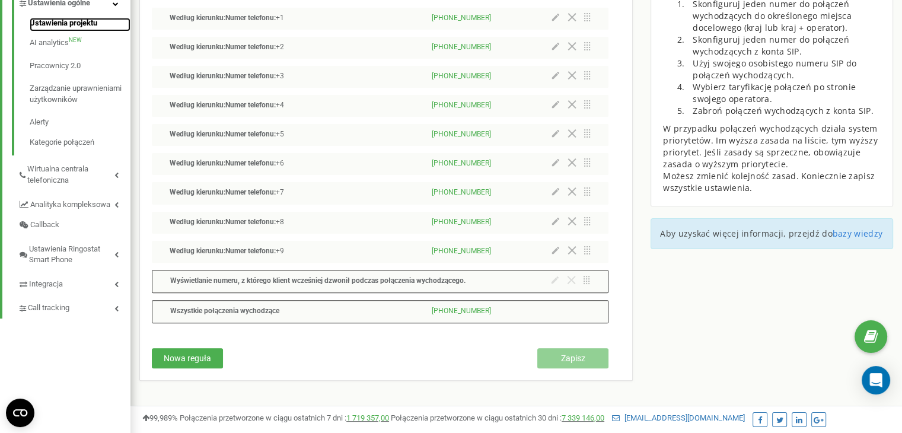
click at [63, 32] on link "Ustawienia projektu" at bounding box center [80, 25] width 101 height 14
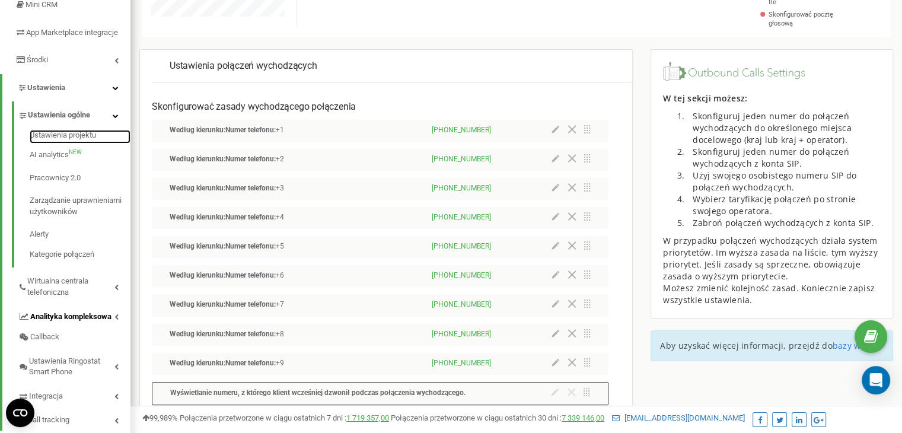
scroll to position [184, 0]
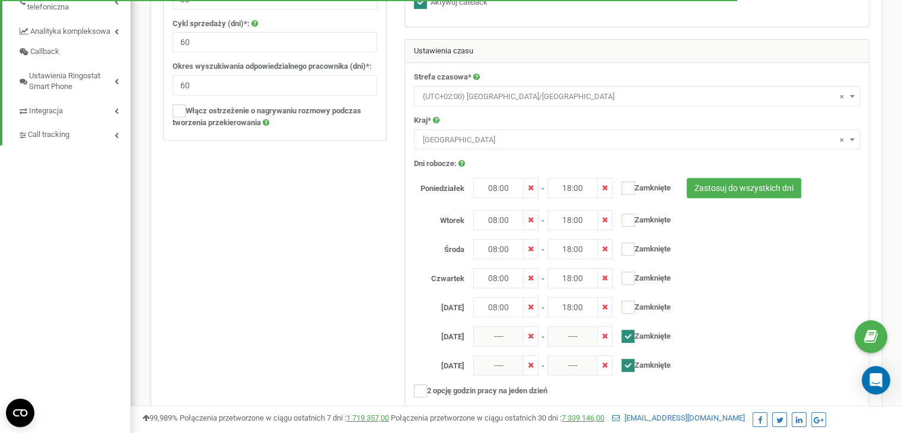
scroll to position [485, 0]
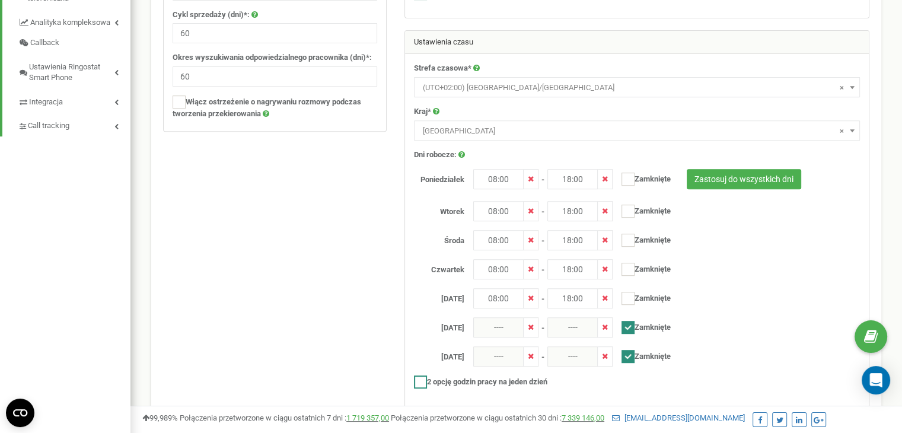
click at [444, 380] on label "2 opcję godzin pracy na jeden dzień" at bounding box center [480, 381] width 133 height 13
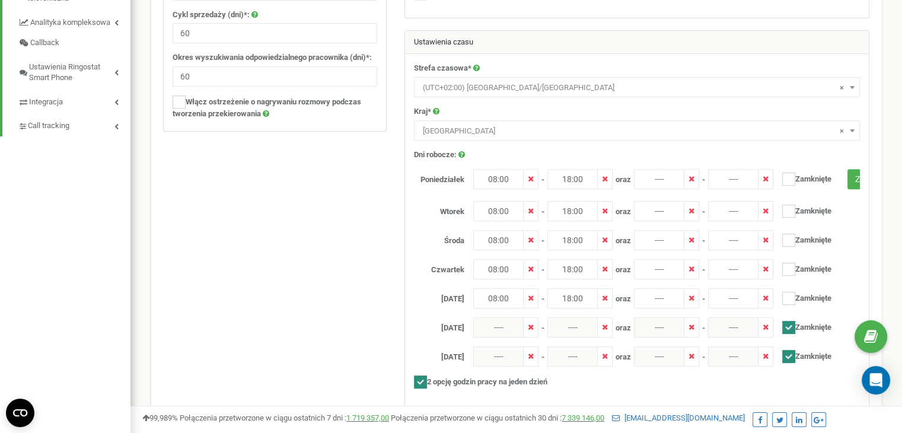
scroll to position [1091, 771]
click at [444, 380] on label "2 opcję godzin pracy na jeden dzień" at bounding box center [480, 381] width 133 height 13
checkbox input "false"
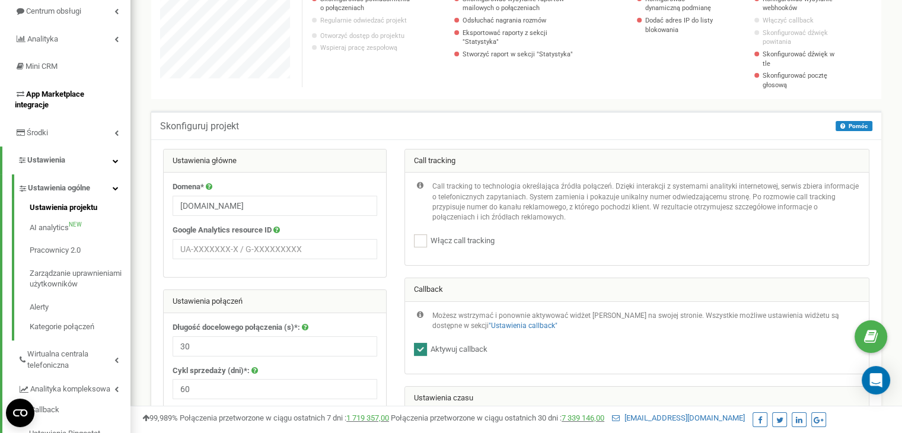
scroll to position [70, 0]
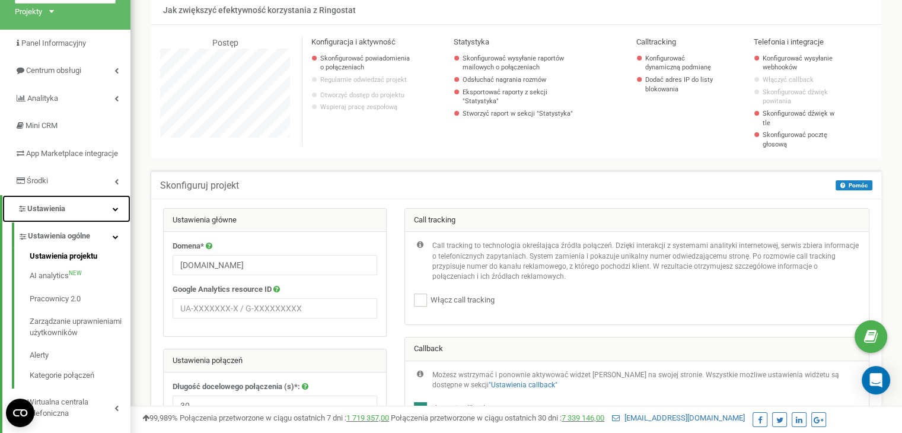
click at [118, 212] on icon at bounding box center [116, 209] width 6 height 6
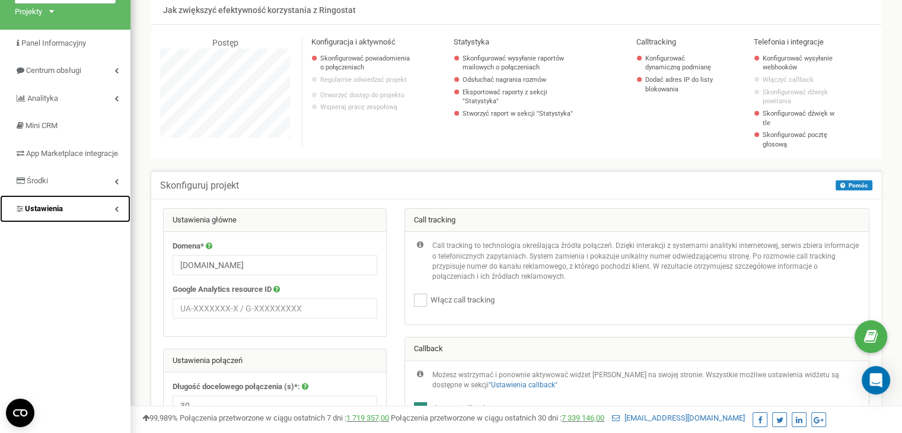
click at [118, 222] on link "Ustawienia" at bounding box center [65, 209] width 130 height 28
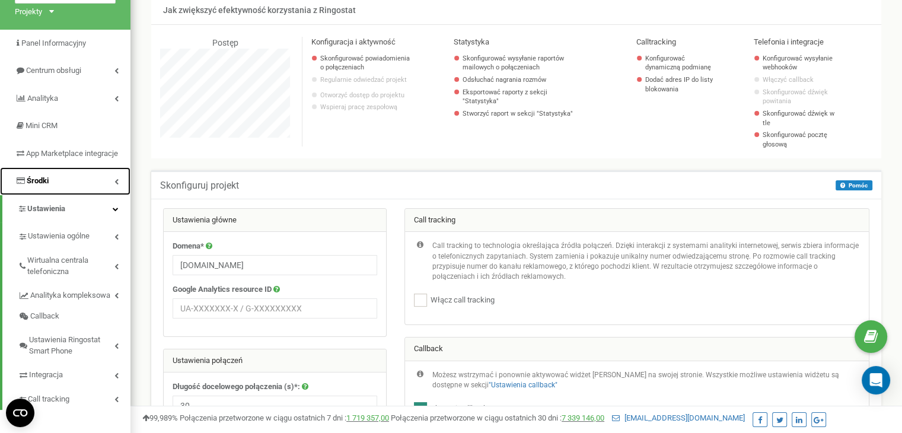
click at [110, 195] on link "Środki" at bounding box center [65, 181] width 130 height 28
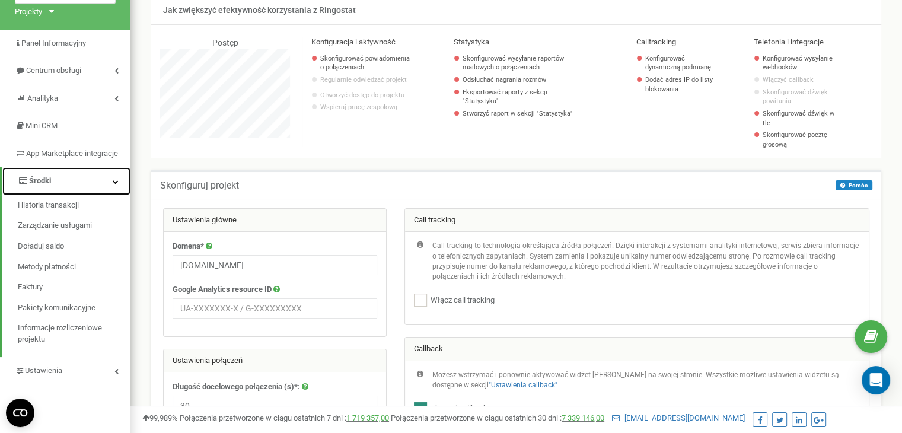
click at [110, 195] on link "Środki" at bounding box center [66, 181] width 128 height 28
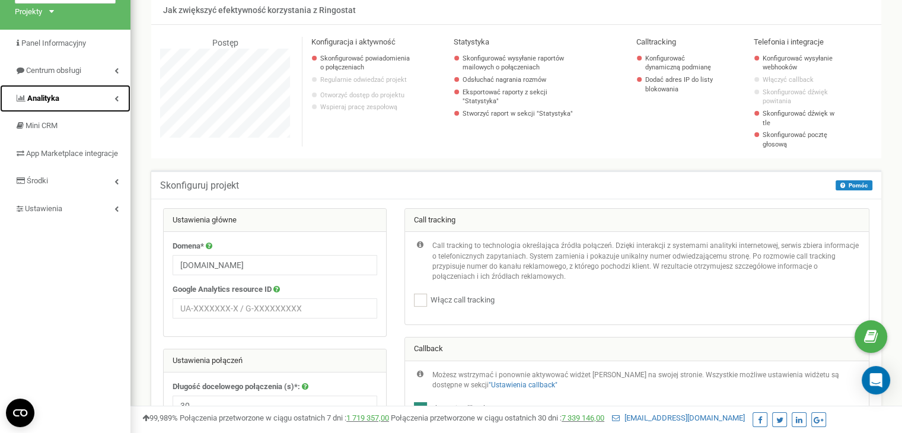
click at [82, 93] on link "Analityka" at bounding box center [65, 99] width 130 height 28
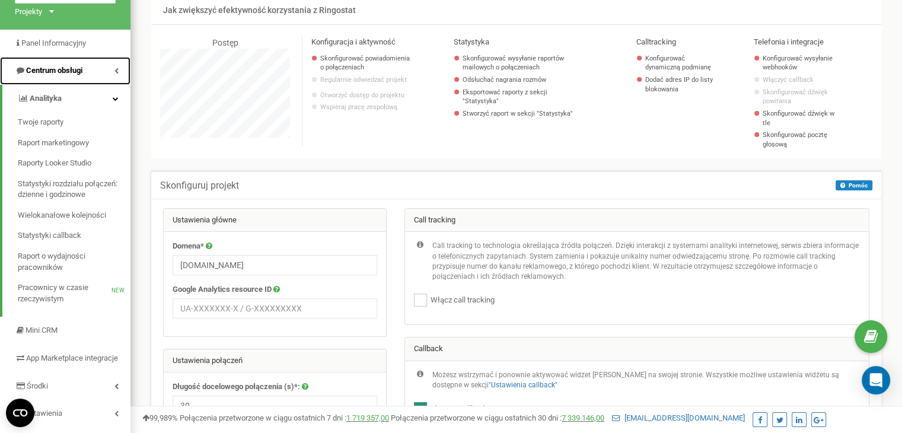
click at [84, 64] on link "Centrum obsługi" at bounding box center [65, 71] width 130 height 28
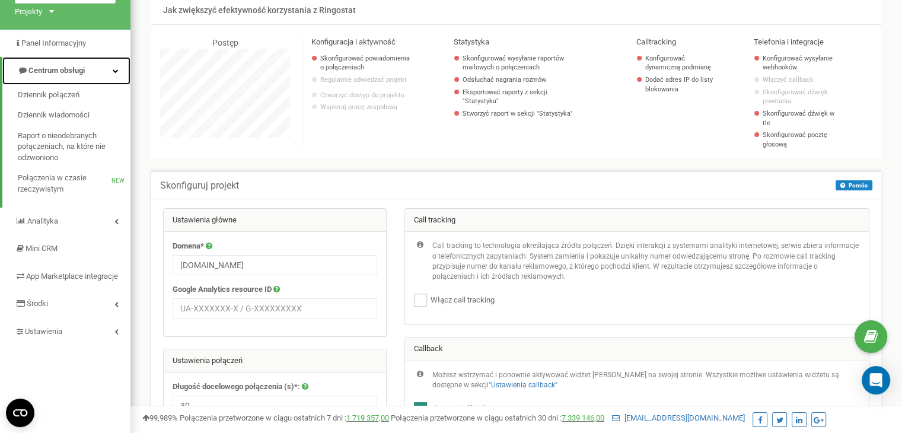
click at [84, 65] on span "Centrum obsługi" at bounding box center [51, 70] width 68 height 11
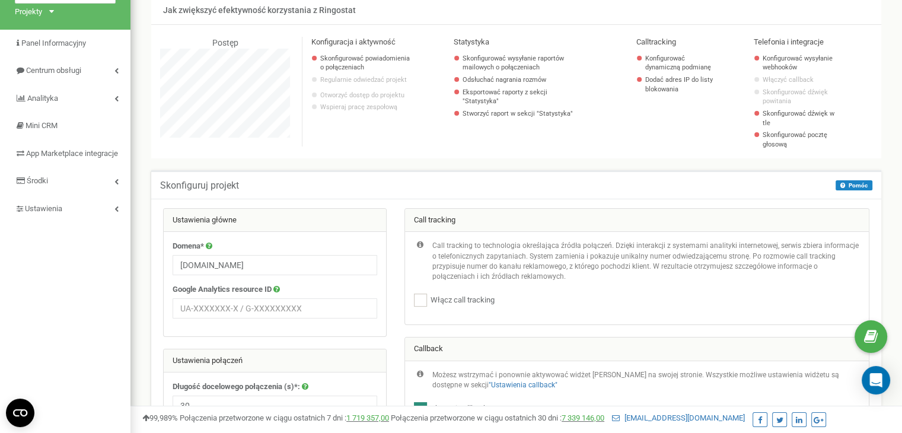
click at [882, 375] on div "Open Intercom Messenger" at bounding box center [876, 380] width 31 height 31
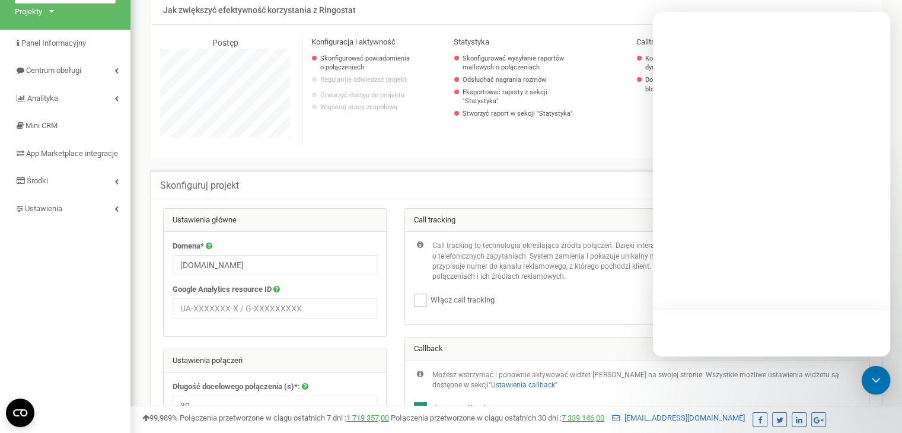
scroll to position [0, 0]
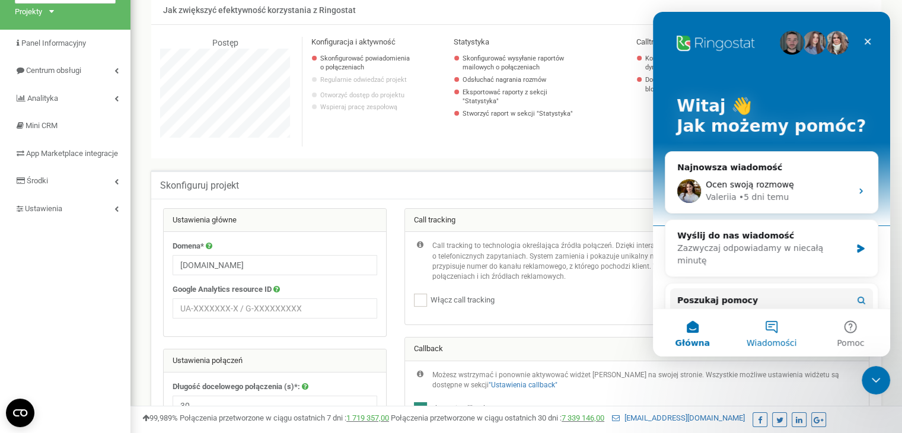
click at [767, 339] on span "Wiadomości" at bounding box center [772, 343] width 50 height 8
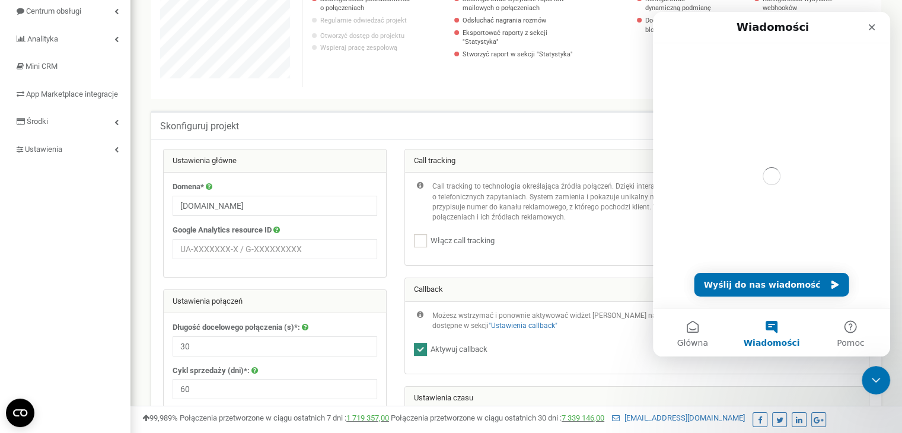
scroll to position [189, 0]
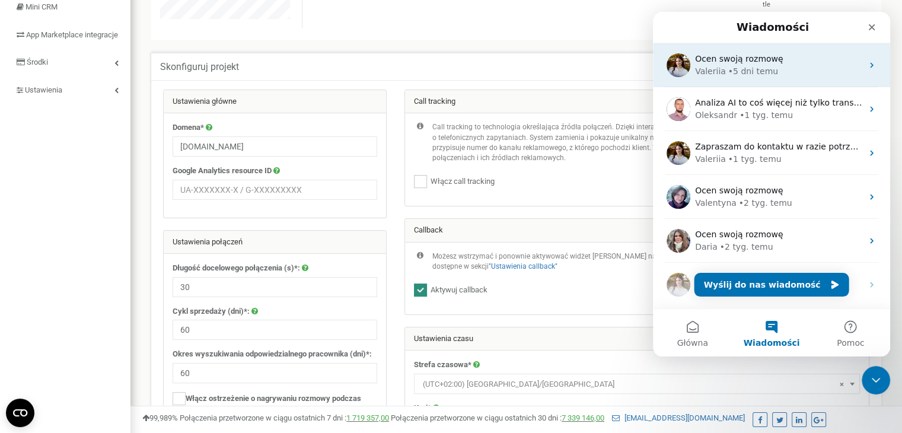
click at [755, 72] on div "• 5 dni temu" at bounding box center [753, 71] width 50 height 12
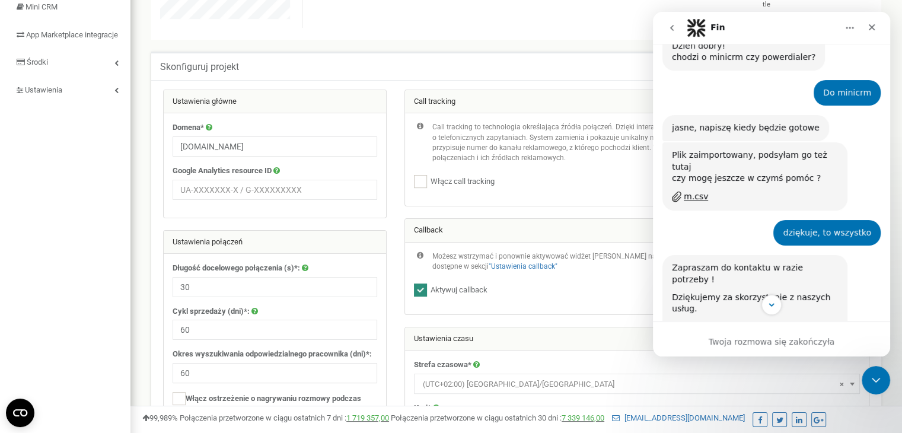
scroll to position [518, 0]
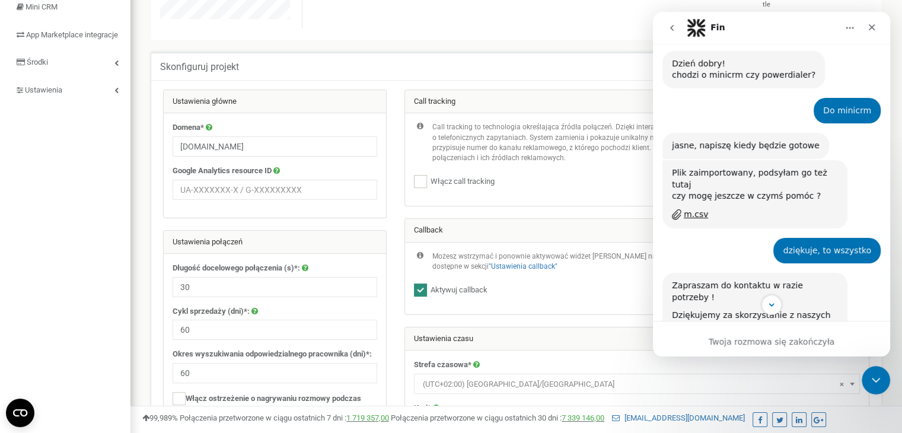
click at [674, 27] on icon "go back" at bounding box center [671, 27] width 9 height 9
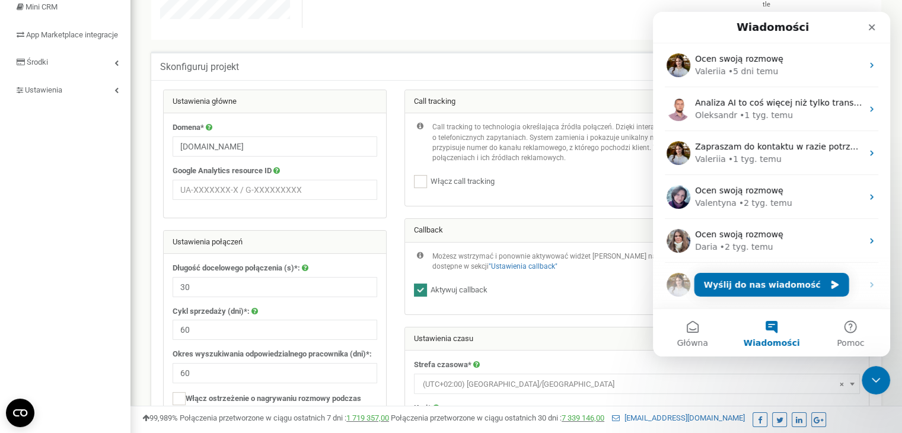
scroll to position [0, 0]
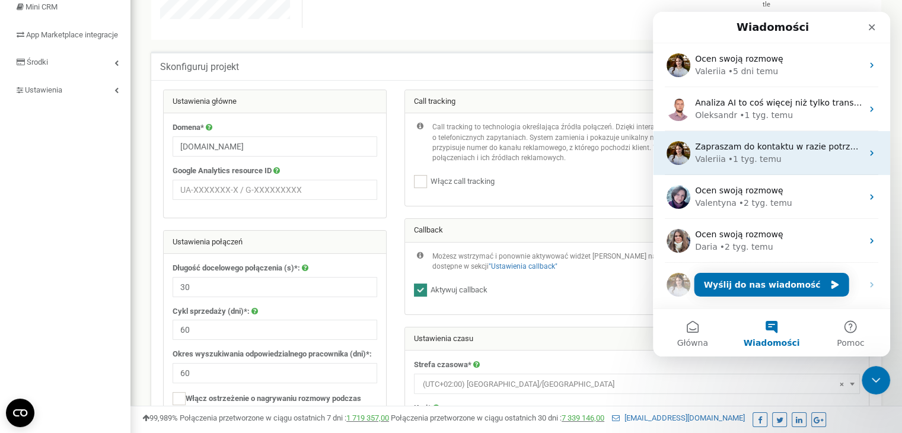
click at [807, 167] on div "Zapraszam do kontaktu w razie potrzeby ! Dziękujemy za skorzystanie z naszych u…" at bounding box center [771, 153] width 237 height 44
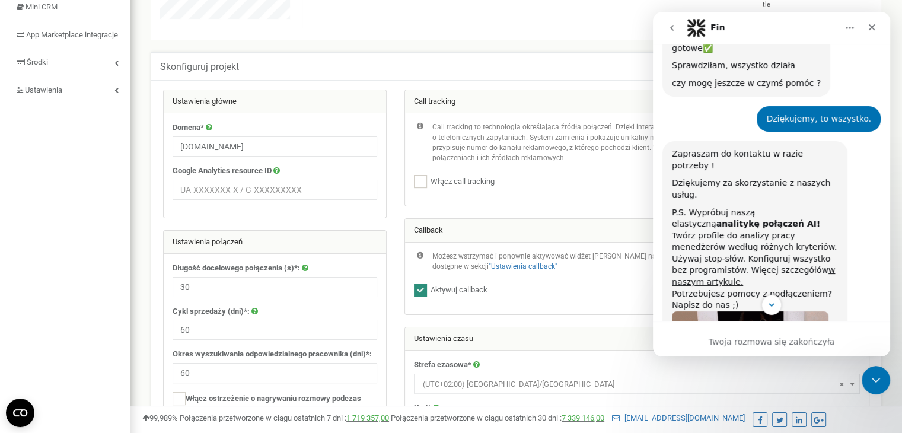
scroll to position [403, 0]
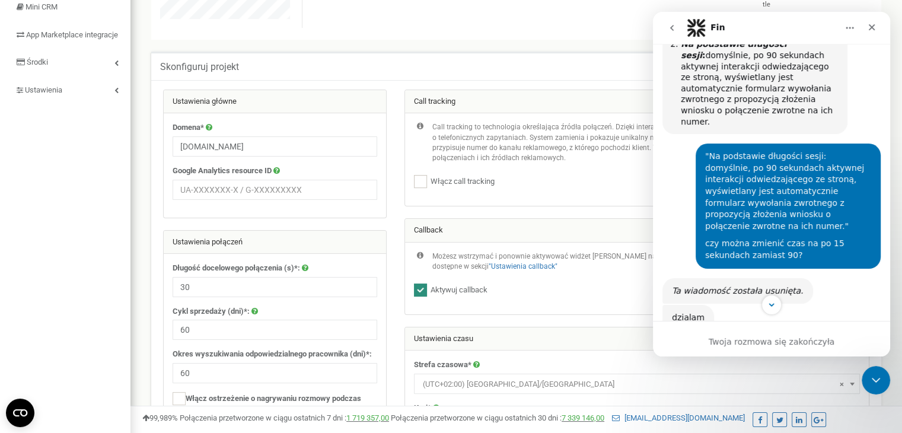
click at [670, 27] on icon "go back" at bounding box center [671, 27] width 9 height 9
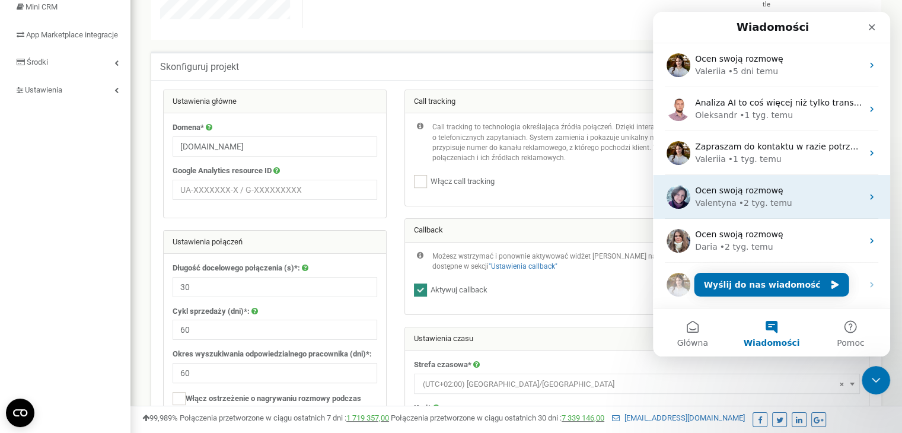
click at [792, 194] on div "Ocen swoją rozmowę" at bounding box center [778, 190] width 167 height 12
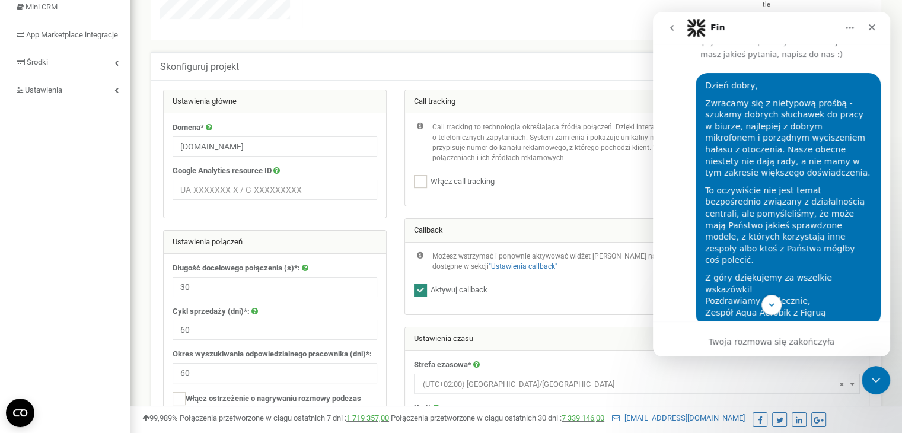
scroll to position [161, 0]
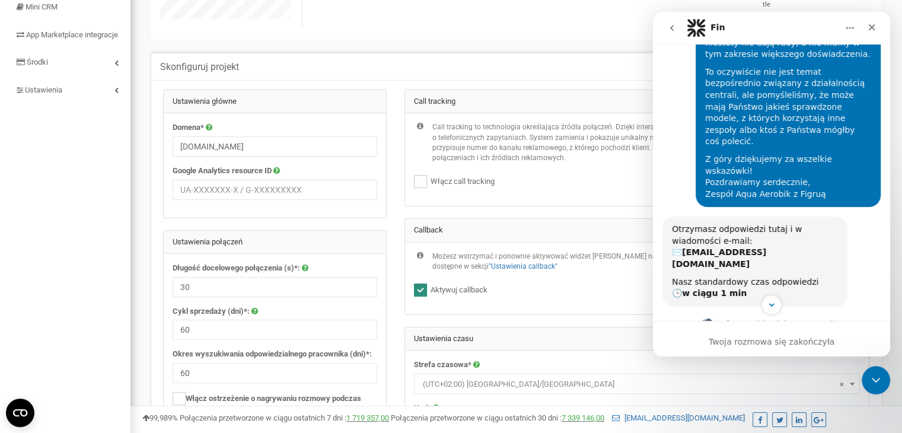
click at [679, 22] on button "go back" at bounding box center [672, 28] width 23 height 23
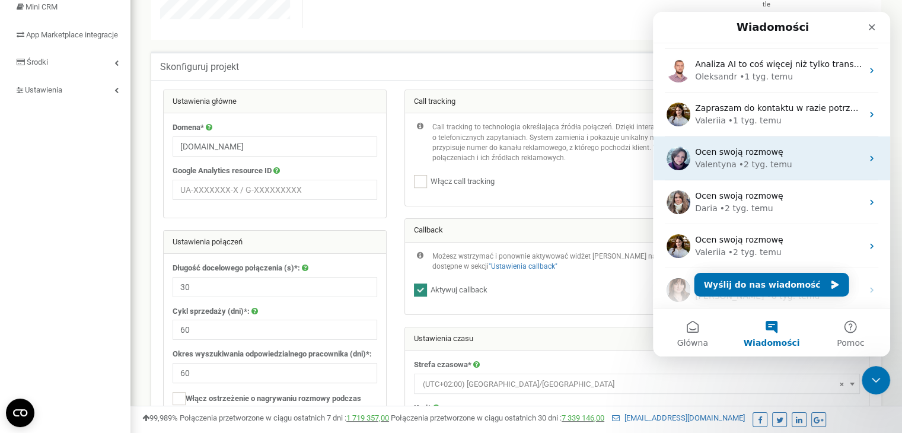
scroll to position [59, 0]
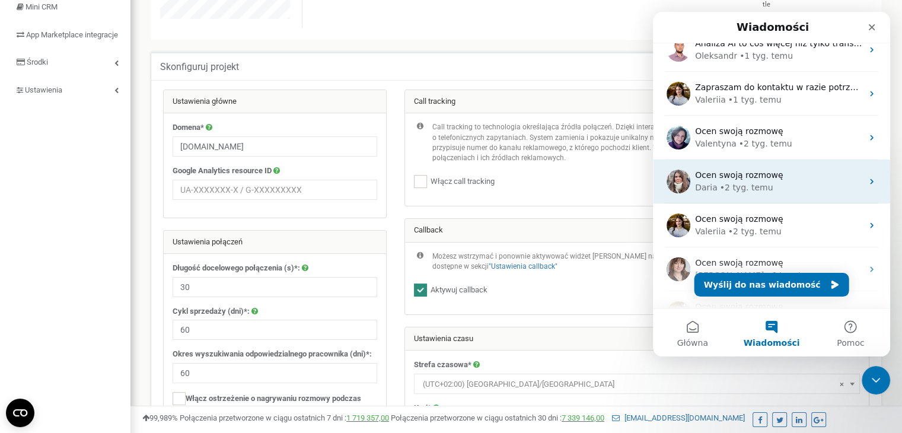
click at [791, 182] on div "Daria • 2 tyg. temu" at bounding box center [778, 187] width 167 height 12
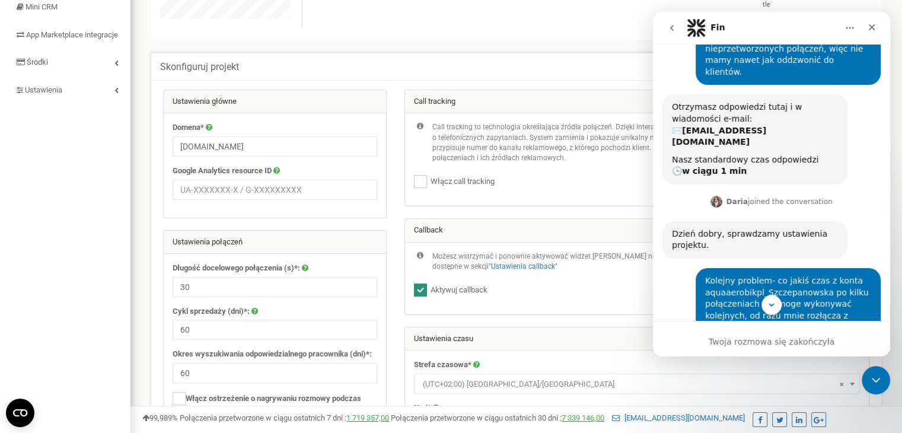
scroll to position [81, 0]
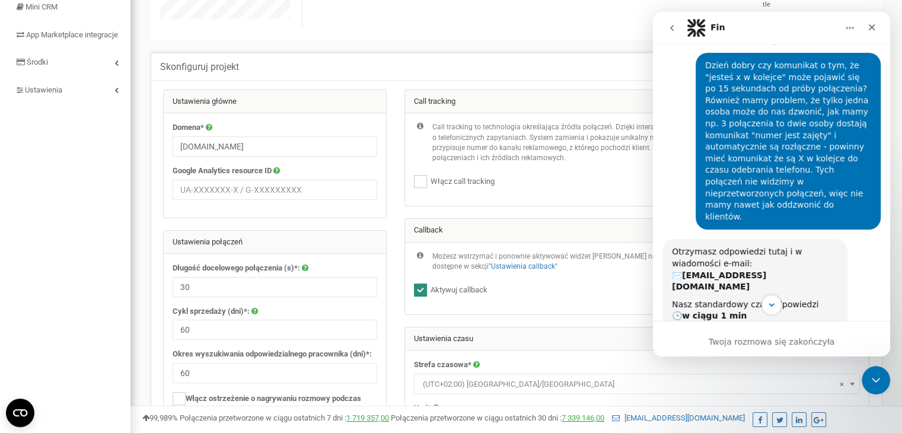
click at [670, 34] on button "go back" at bounding box center [672, 28] width 23 height 23
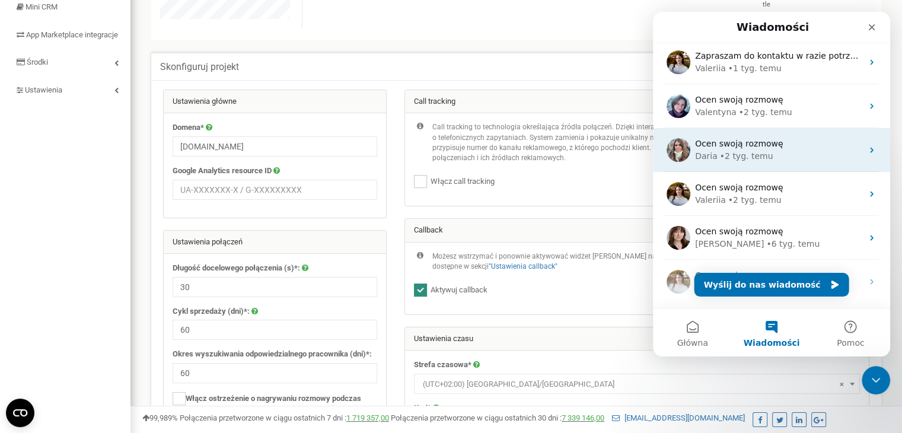
scroll to position [119, 0]
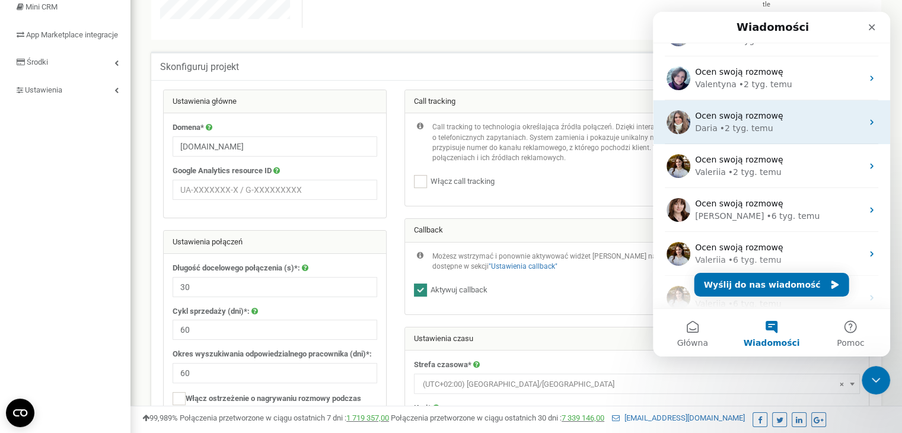
click at [774, 209] on div "Ocen swoją rozmowę" at bounding box center [778, 203] width 167 height 12
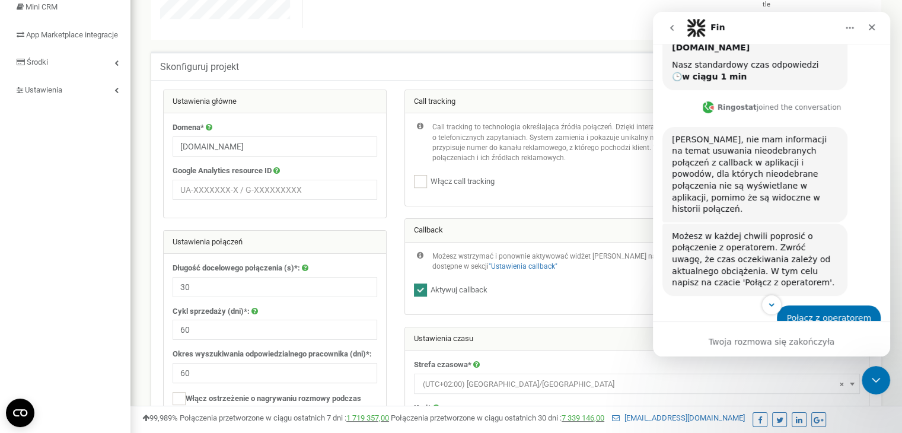
scroll to position [175, 0]
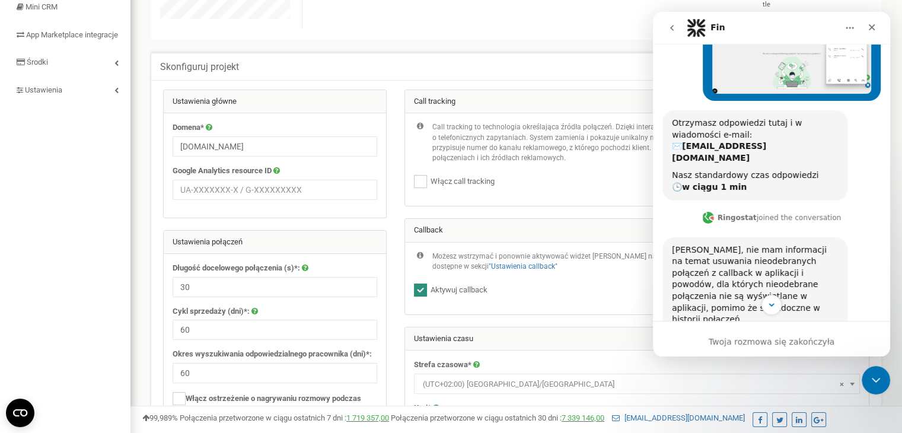
click at [679, 33] on button "go back" at bounding box center [672, 28] width 23 height 23
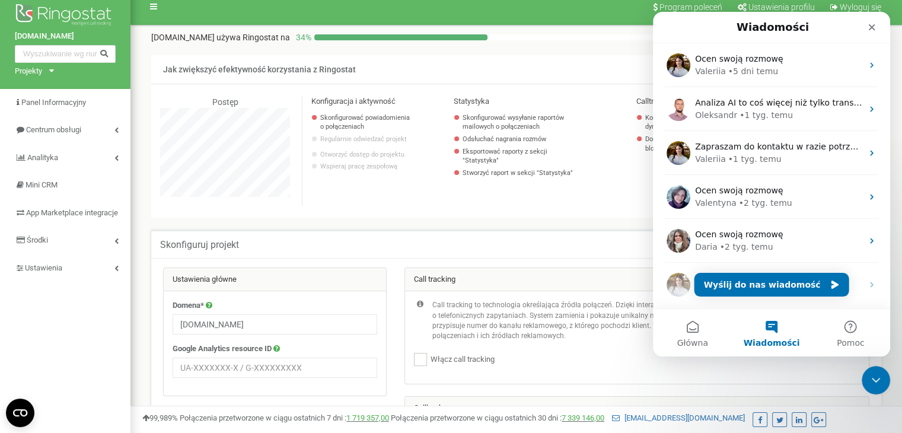
scroll to position [0, 0]
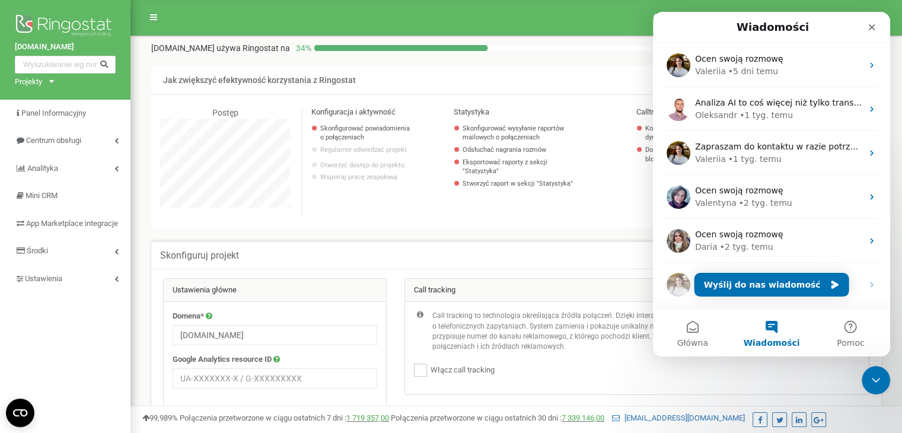
click at [332, 250] on div "Skonfiguruj projekt Pomóc Pomóc W tym początkowym etapie konfiguracji proszę wp…" at bounding box center [516, 254] width 730 height 28
click at [60, 142] on span "Centrum obsługi" at bounding box center [54, 140] width 56 height 9
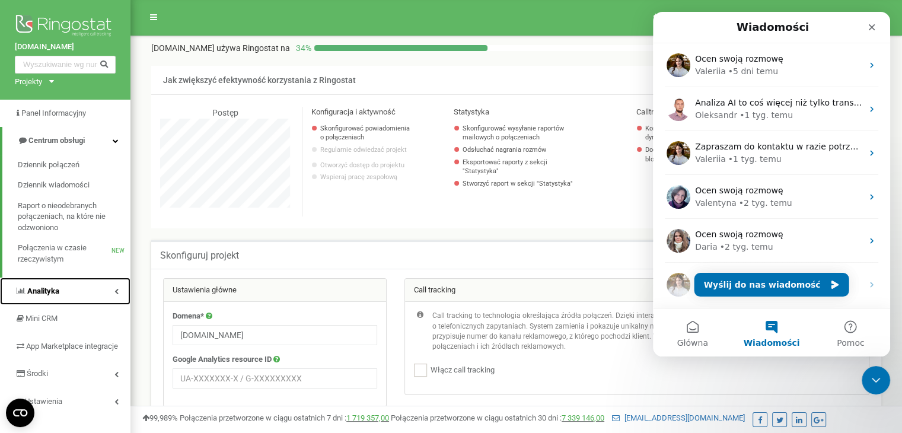
click at [66, 286] on link "Analityka" at bounding box center [65, 292] width 130 height 28
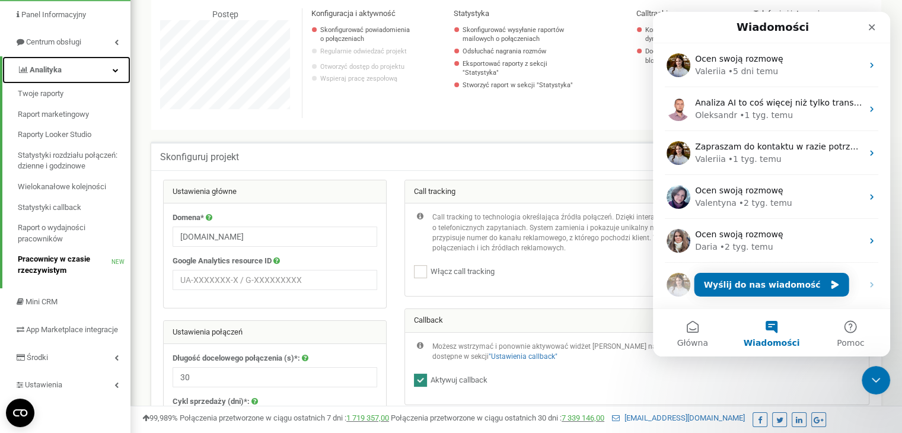
scroll to position [178, 0]
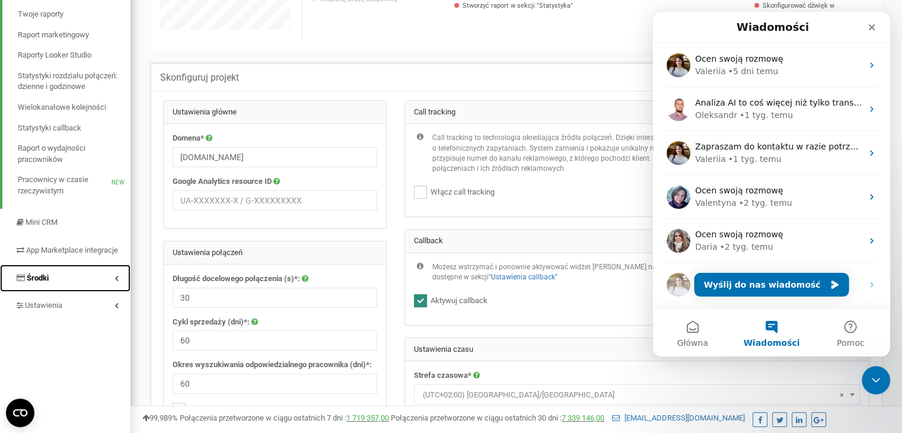
click at [81, 285] on link "Środki" at bounding box center [65, 279] width 130 height 28
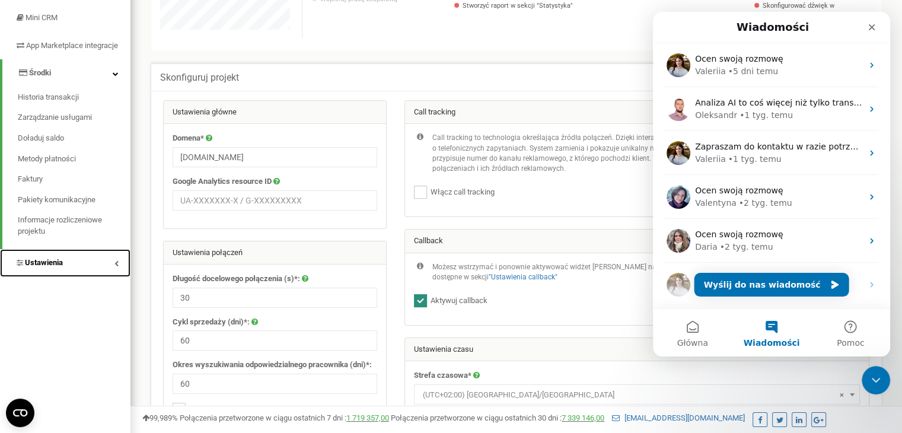
click at [81, 277] on link "Ustawienia" at bounding box center [65, 263] width 130 height 28
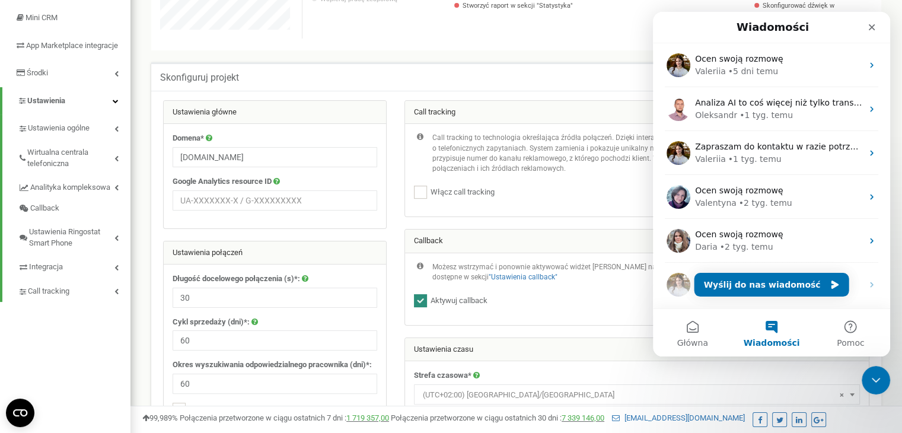
click at [864, 27] on div "Zamknij" at bounding box center [871, 27] width 21 height 21
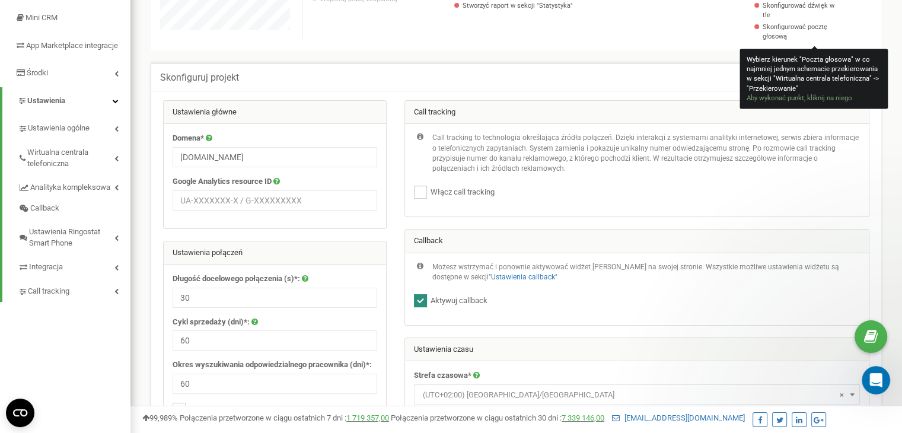
scroll to position [0, 0]
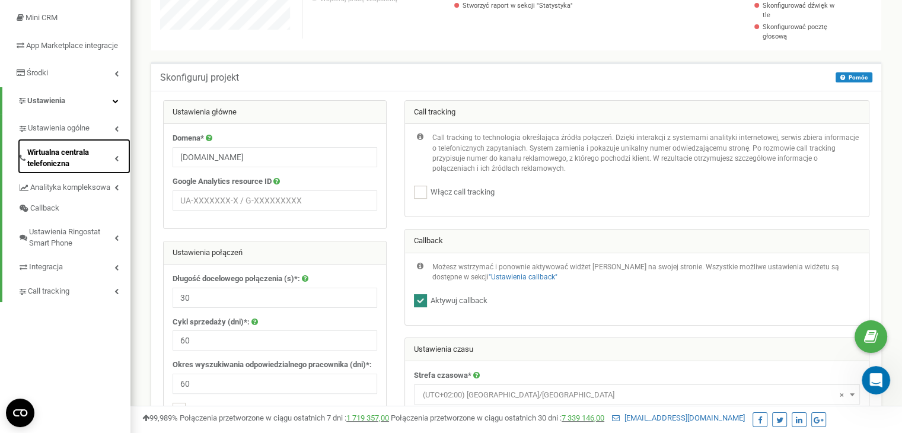
click at [65, 157] on link "Wirtualna centrala telefoniczna" at bounding box center [74, 156] width 113 height 35
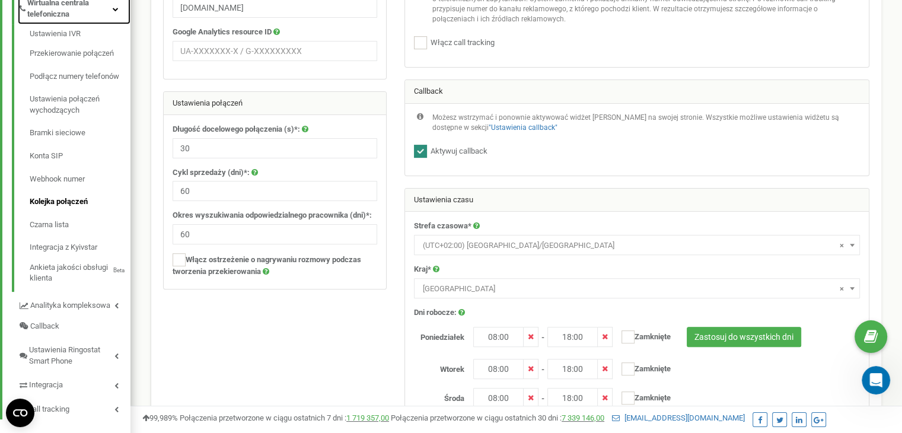
scroll to position [356, 0]
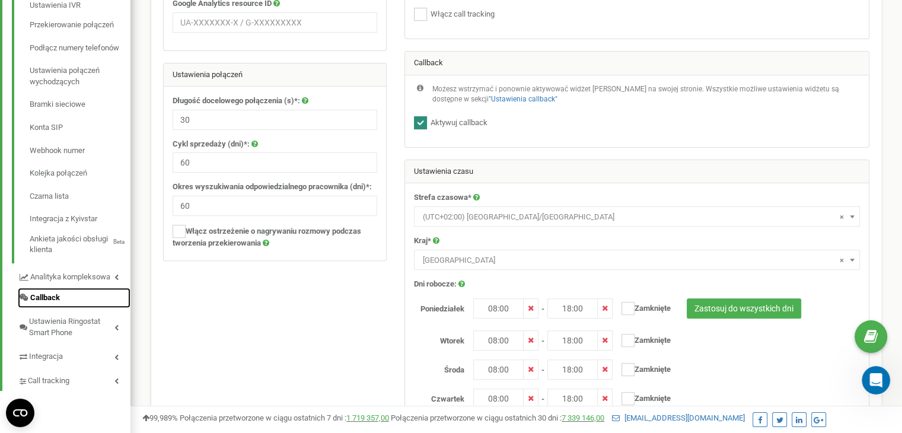
click at [80, 305] on link "Callback" at bounding box center [74, 298] width 113 height 21
click at [79, 281] on link "Analityka kompleksowa" at bounding box center [74, 275] width 113 height 24
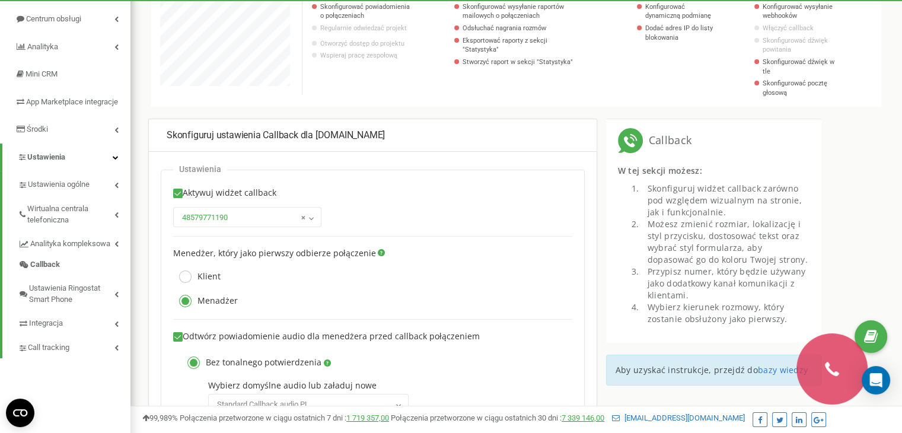
scroll to position [119, 0]
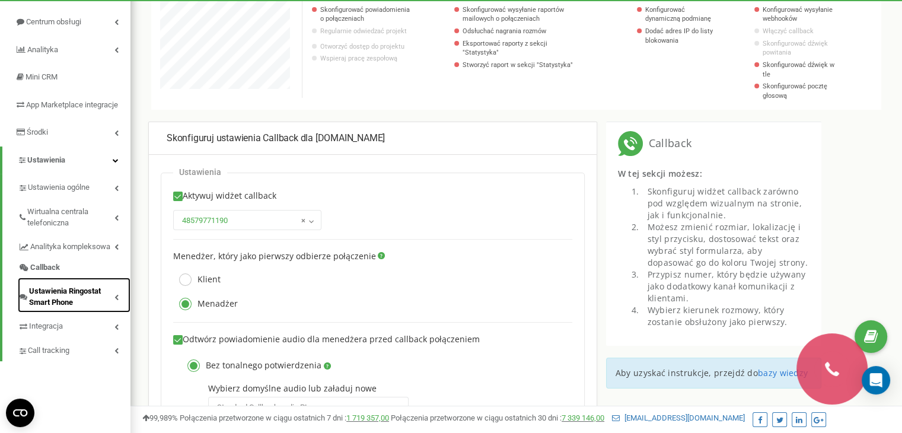
click at [43, 308] on span "Ustawienia Ringostat Smart Phone" at bounding box center [71, 297] width 85 height 22
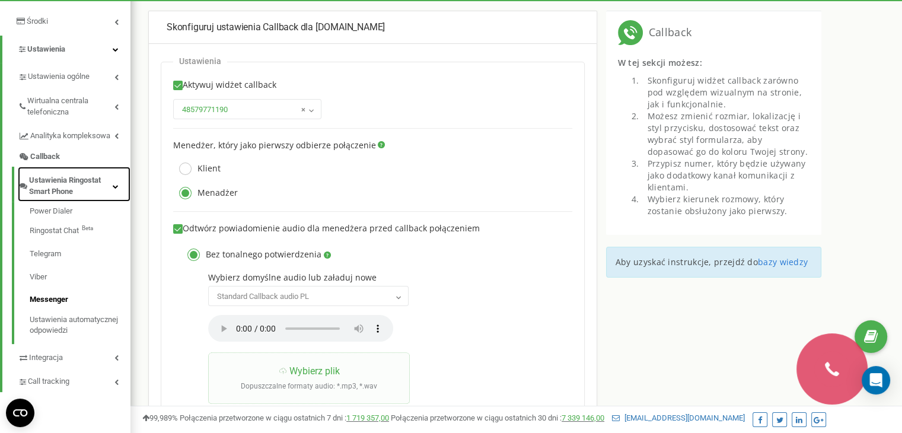
scroll to position [237, 0]
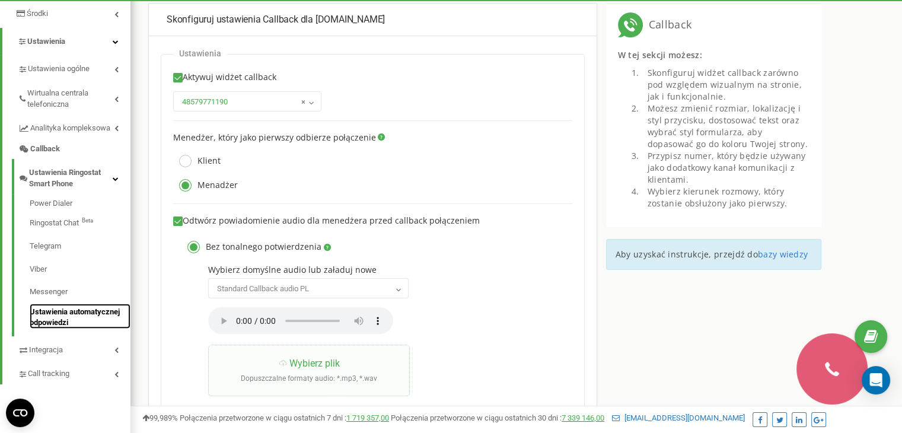
click at [57, 329] on link "Ustawienia automatycznej odpowiedzi" at bounding box center [80, 316] width 101 height 25
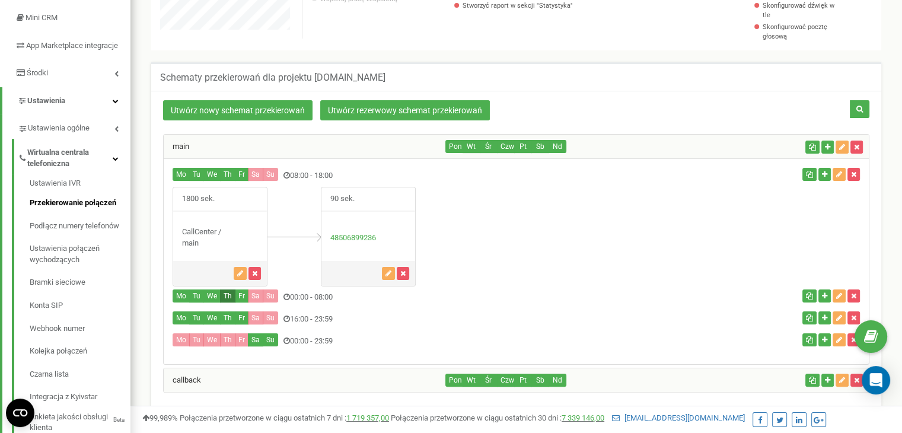
scroll to position [712, 771]
click at [188, 221] on div "1800 sek. main" at bounding box center [220, 236] width 95 height 99
click at [178, 173] on button "Mo" at bounding box center [181, 174] width 17 height 13
click at [259, 335] on button "Sa" at bounding box center [255, 339] width 15 height 13
click at [292, 337] on div "Mo Tu We" at bounding box center [399, 341] width 470 height 16
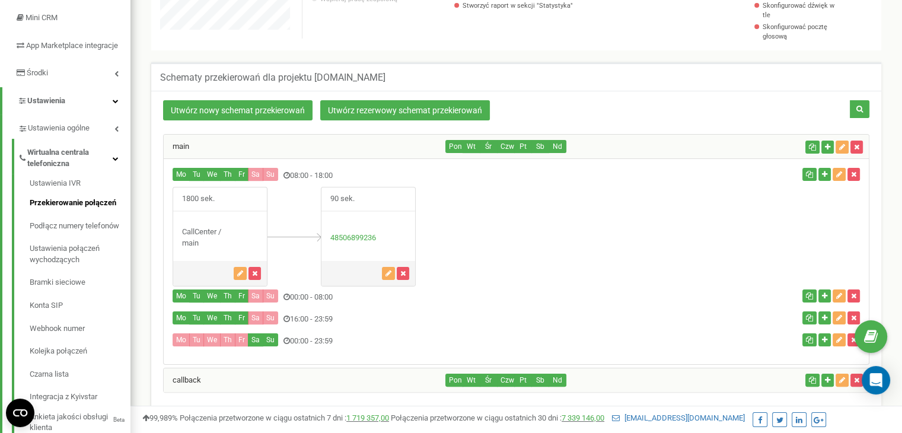
scroll to position [237, 0]
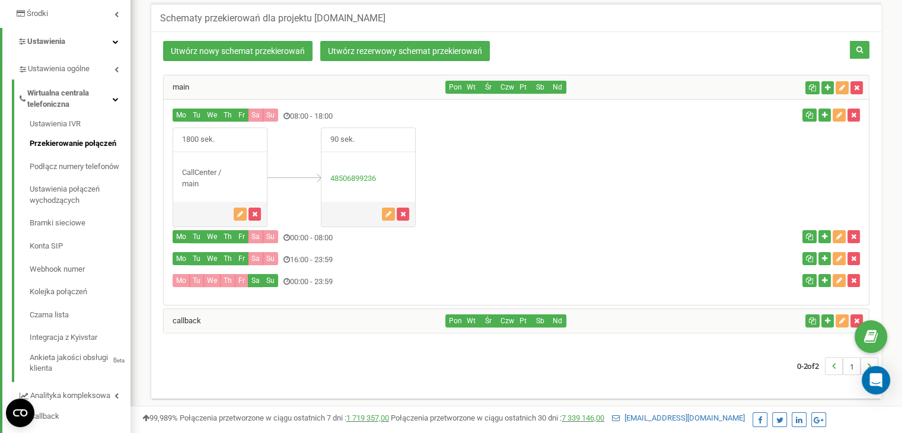
click at [176, 280] on button "Mo" at bounding box center [181, 280] width 17 height 13
click at [249, 313] on div "callback" at bounding box center [305, 321] width 282 height 24
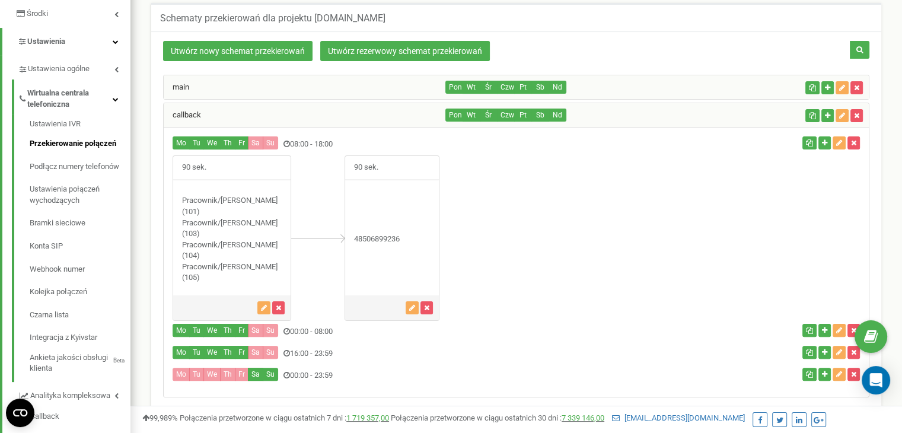
scroll to position [738, 771]
click at [195, 88] on div "main" at bounding box center [305, 87] width 282 height 24
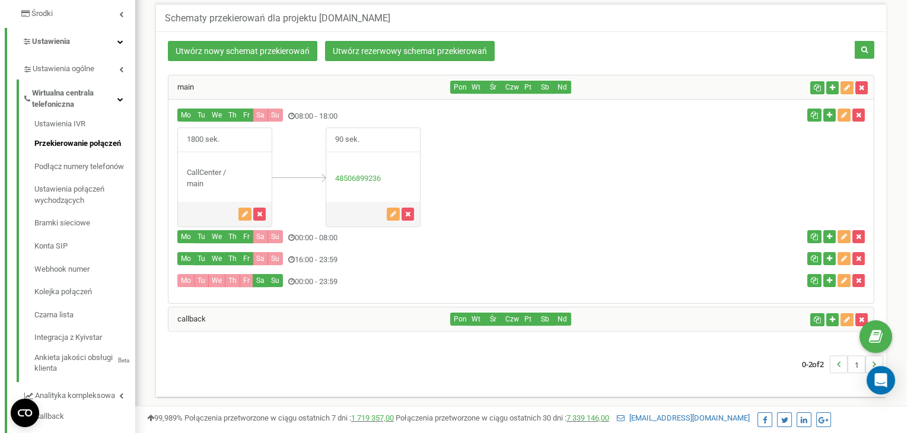
scroll to position [592375, 592315]
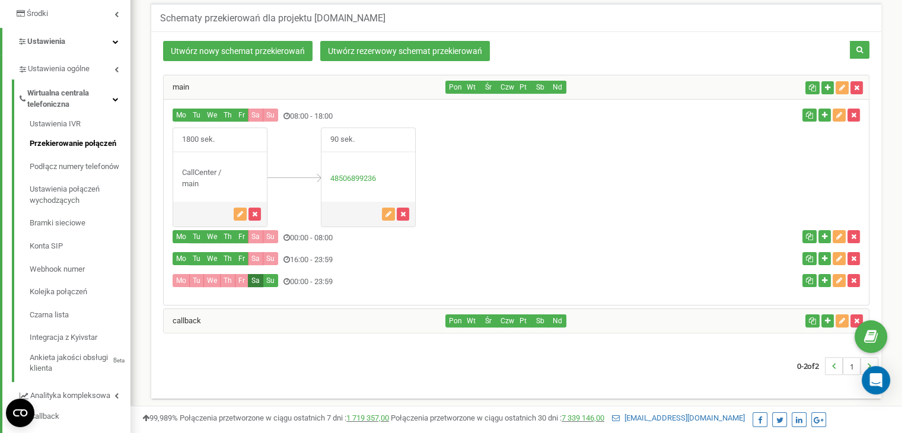
click at [254, 275] on button "Sa" at bounding box center [255, 280] width 15 height 13
click at [269, 278] on button "Su" at bounding box center [270, 280] width 15 height 13
click at [836, 277] on icon "button" at bounding box center [839, 280] width 6 height 7
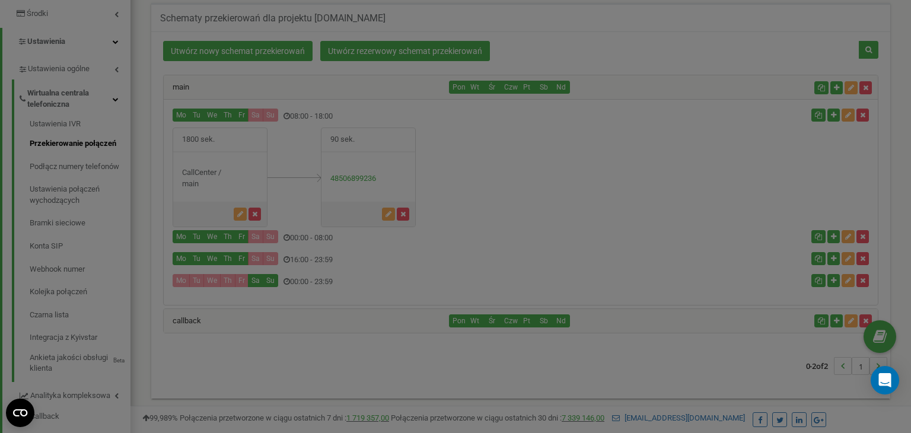
scroll to position [712, 781]
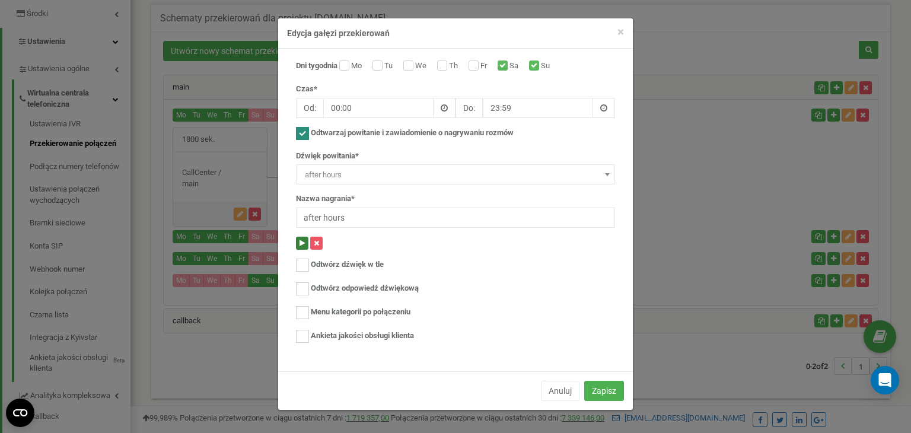
click at [306, 244] on button at bounding box center [302, 243] width 12 height 13
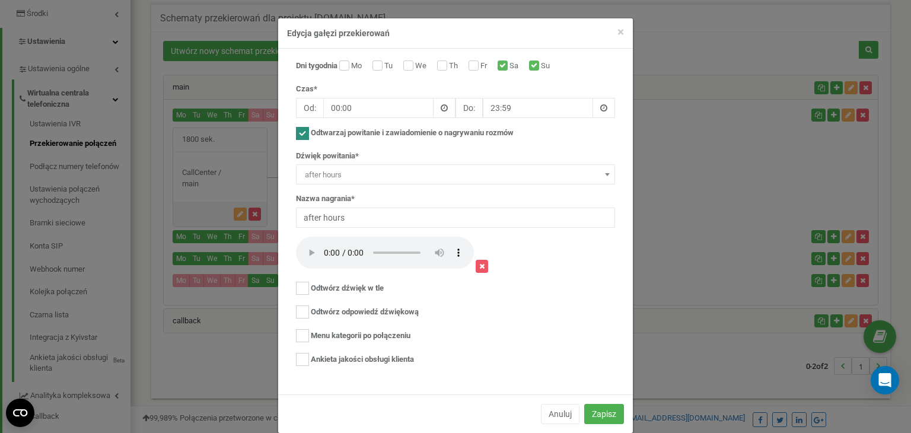
click at [574, 297] on div "Dni tygodnia Mo Tu We Th Fr Sa Su Czas* Od: 00:00 Do: 23:59" at bounding box center [455, 218] width 337 height 316
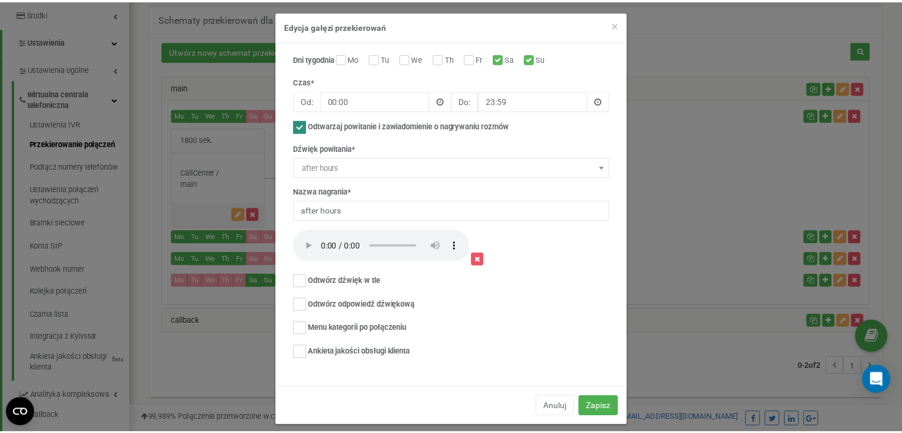
scroll to position [0, 0]
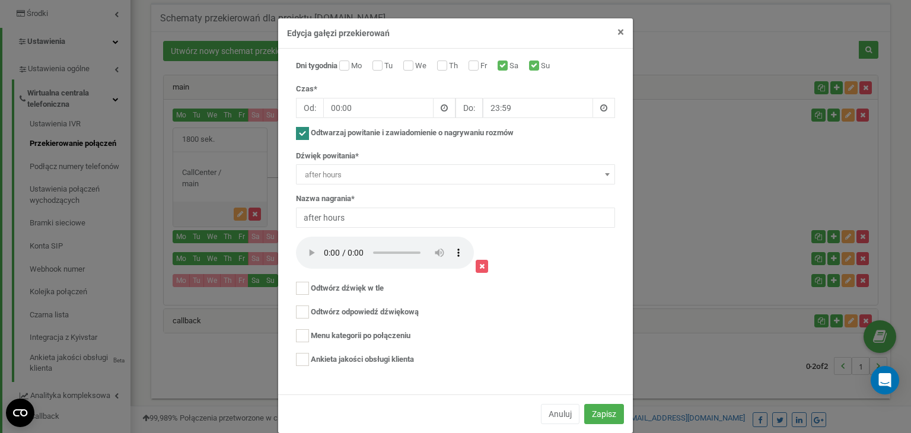
click at [617, 27] on span "×" at bounding box center [620, 32] width 7 height 14
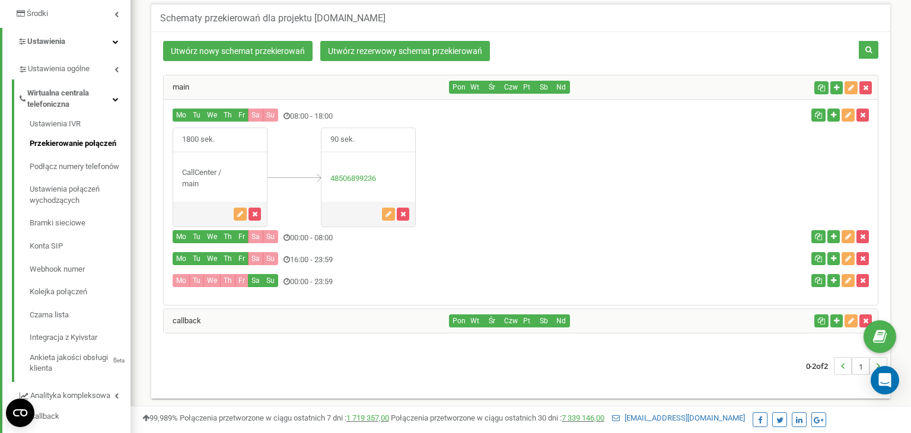
scroll to position [592375, 592315]
click at [308, 259] on div "Mo Tu We" at bounding box center [399, 260] width 470 height 16
click at [839, 257] on icon "button" at bounding box center [839, 258] width 6 height 7
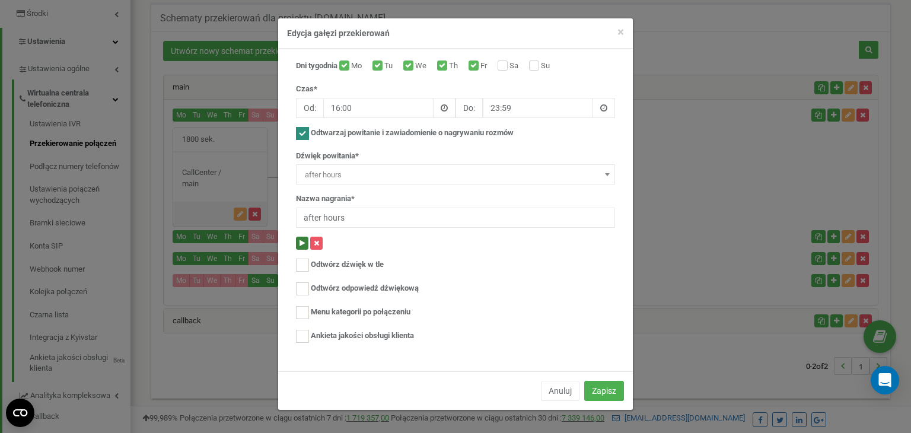
click at [301, 237] on button at bounding box center [302, 243] width 12 height 13
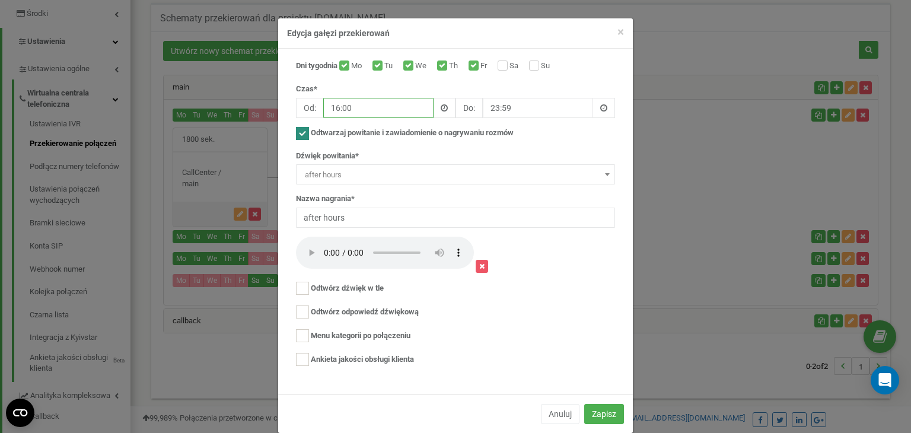
click at [335, 109] on input "16:00" at bounding box center [378, 108] width 110 height 20
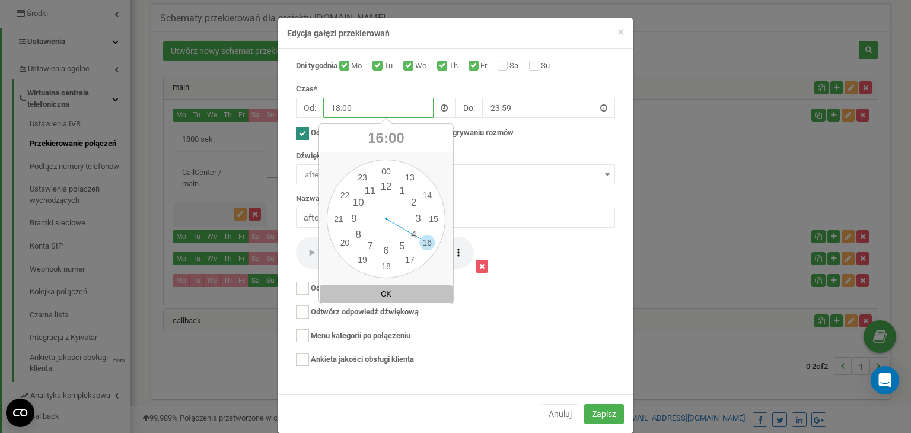
type input "18:00"
click at [541, 205] on div "Nazwa nagrania* after hours" at bounding box center [455, 210] width 319 height 34
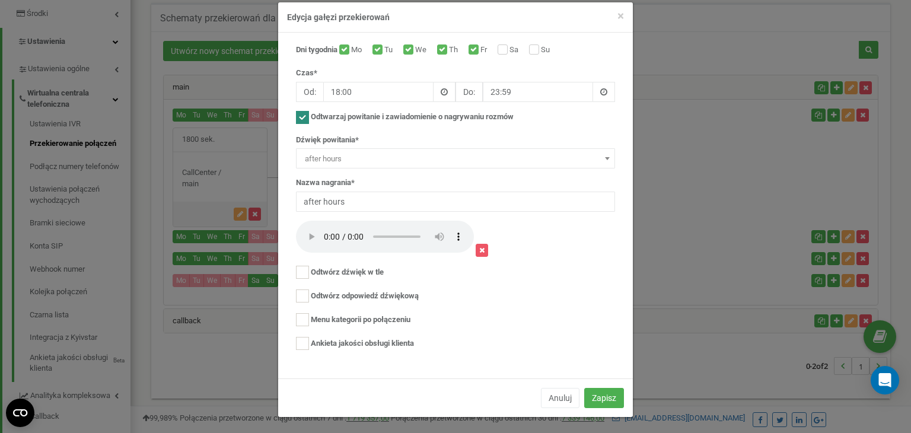
scroll to position [0, 0]
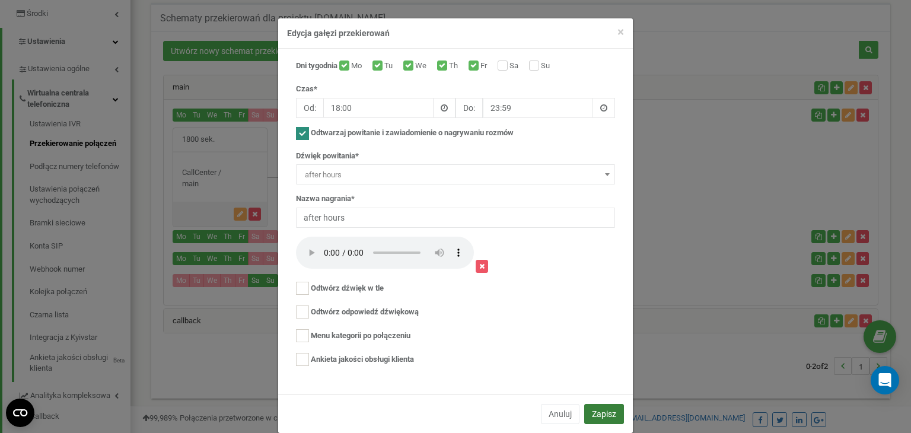
click at [601, 407] on button "Zapisz" at bounding box center [604, 414] width 40 height 20
click at [600, 410] on button "Zapisz" at bounding box center [604, 414] width 40 height 20
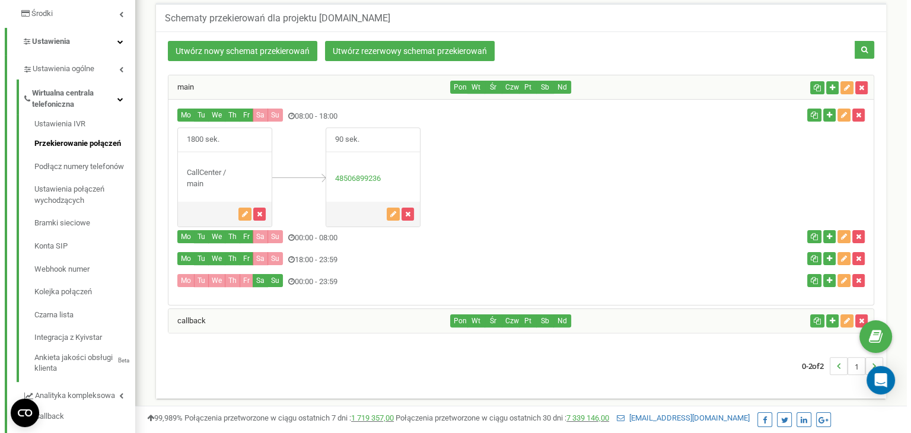
scroll to position [217, 0]
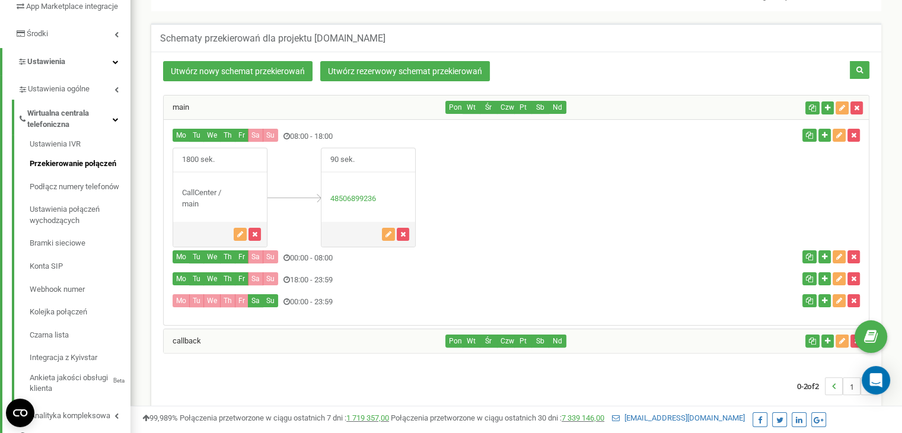
click at [304, 254] on div "Mo Tu We" at bounding box center [399, 258] width 470 height 16
click at [838, 250] on button "button" at bounding box center [839, 256] width 13 height 13
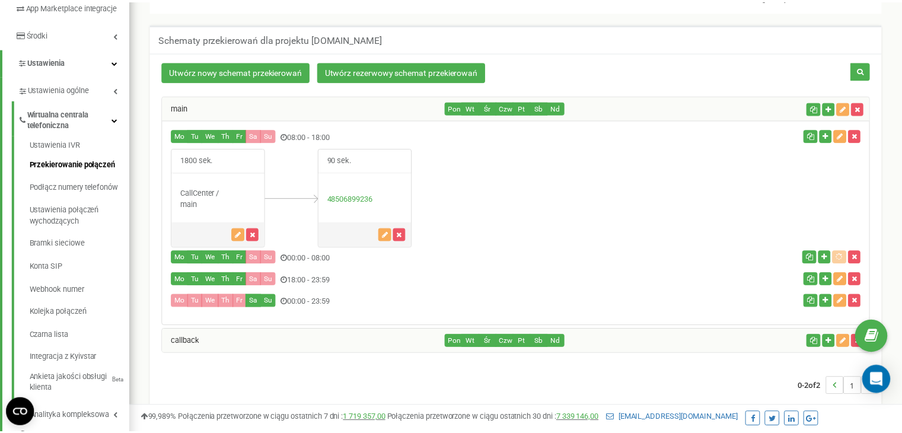
scroll to position [712, 781]
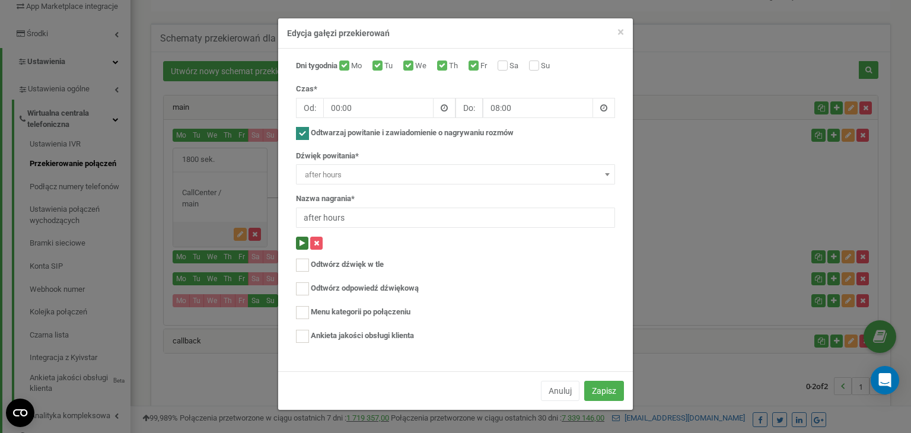
click at [304, 240] on icon at bounding box center [302, 243] width 5 height 7
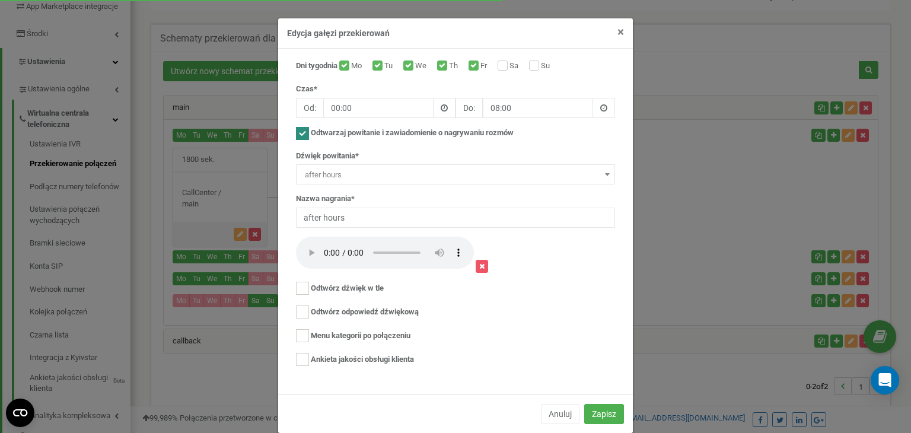
click at [617, 33] on span "×" at bounding box center [620, 32] width 7 height 14
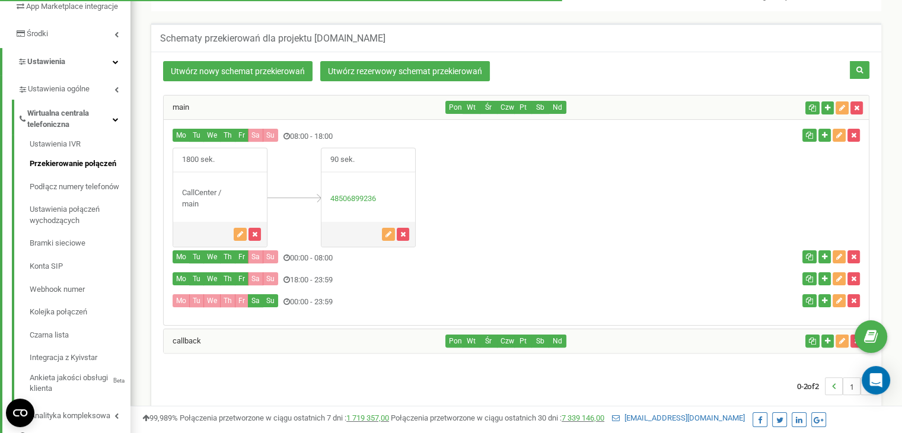
scroll to position [592375, 592315]
